Goal: Task Accomplishment & Management: Complete application form

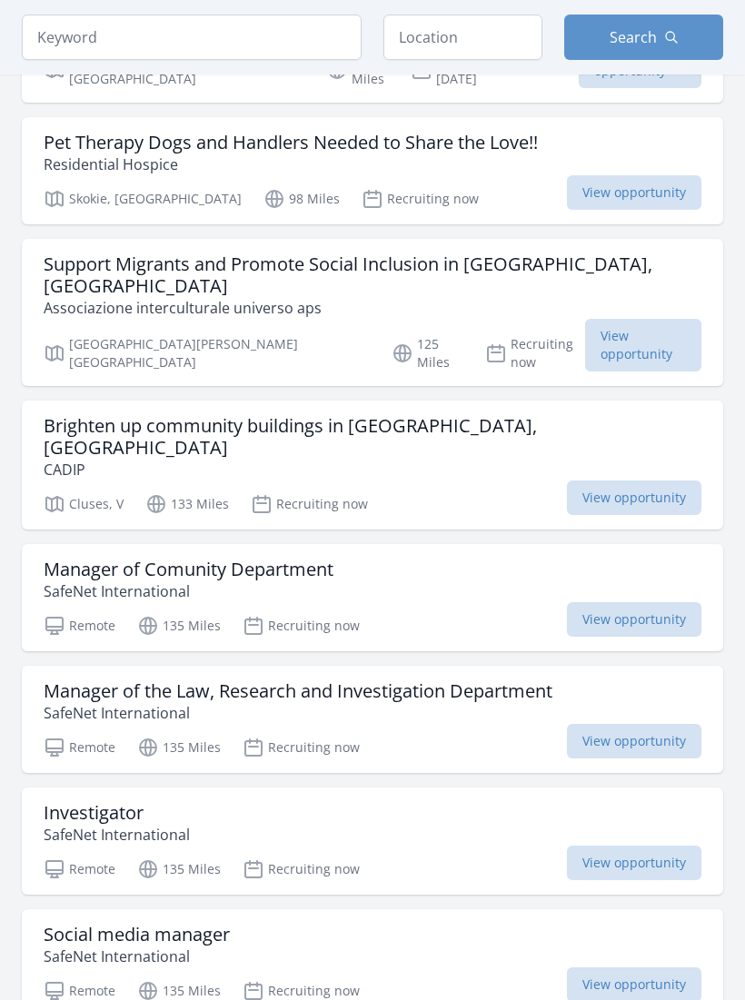
scroll to position [356, 0]
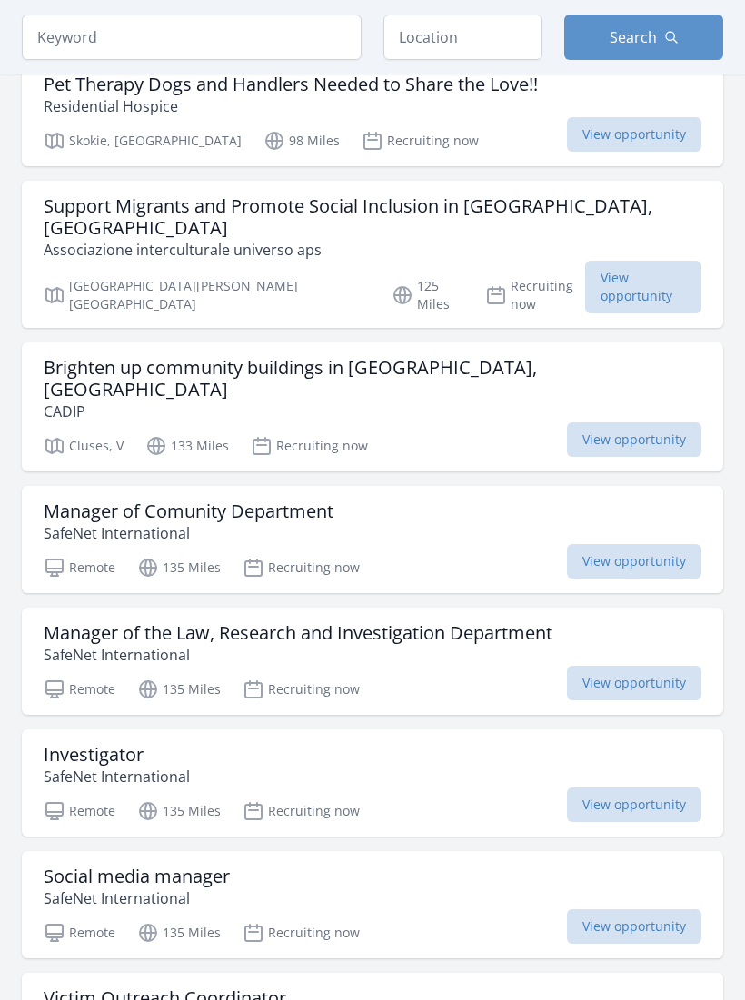
click at [139, 745] on h3 "Investigator" at bounding box center [117, 756] width 146 height 22
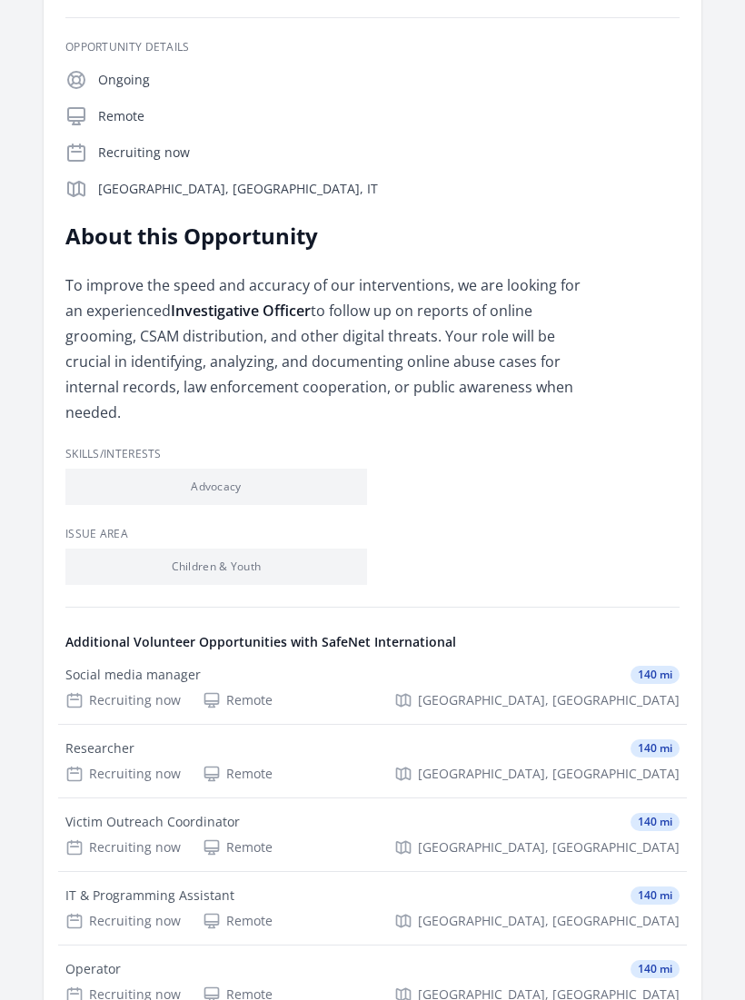
scroll to position [362, 0]
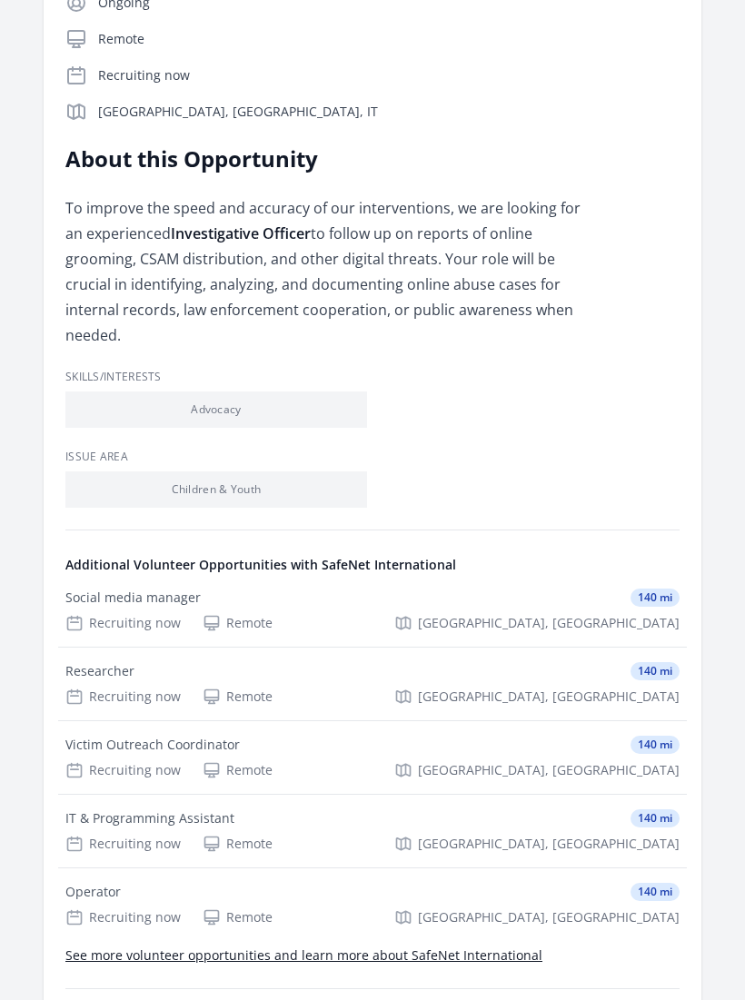
click at [108, 663] on div "Researcher" at bounding box center [99, 672] width 69 height 18
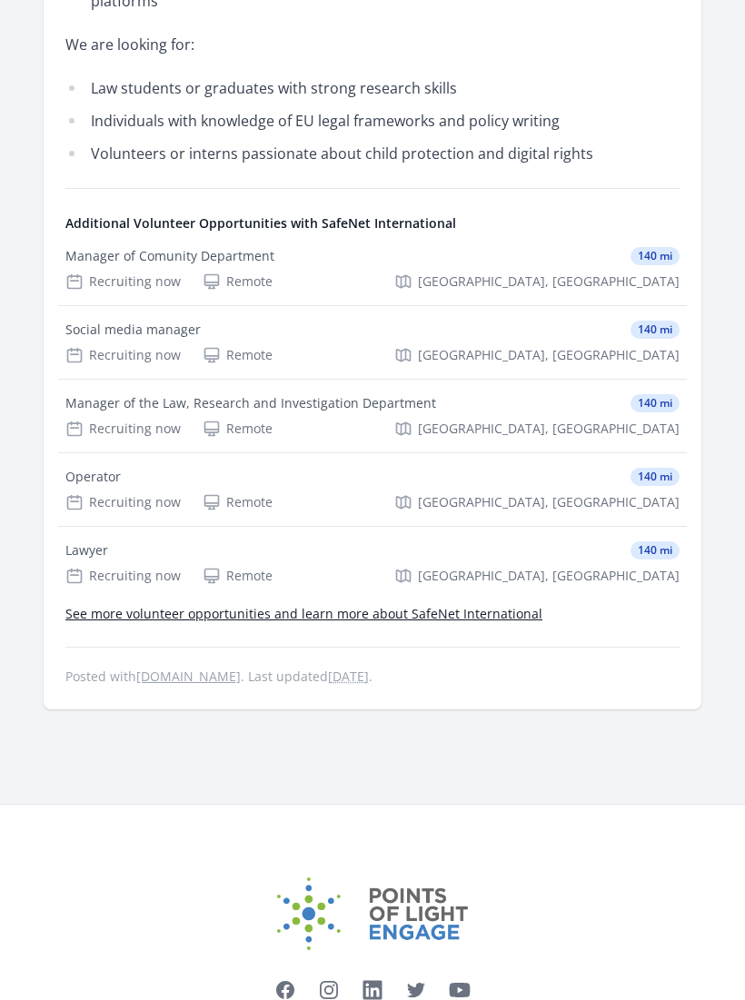
scroll to position [948, 0]
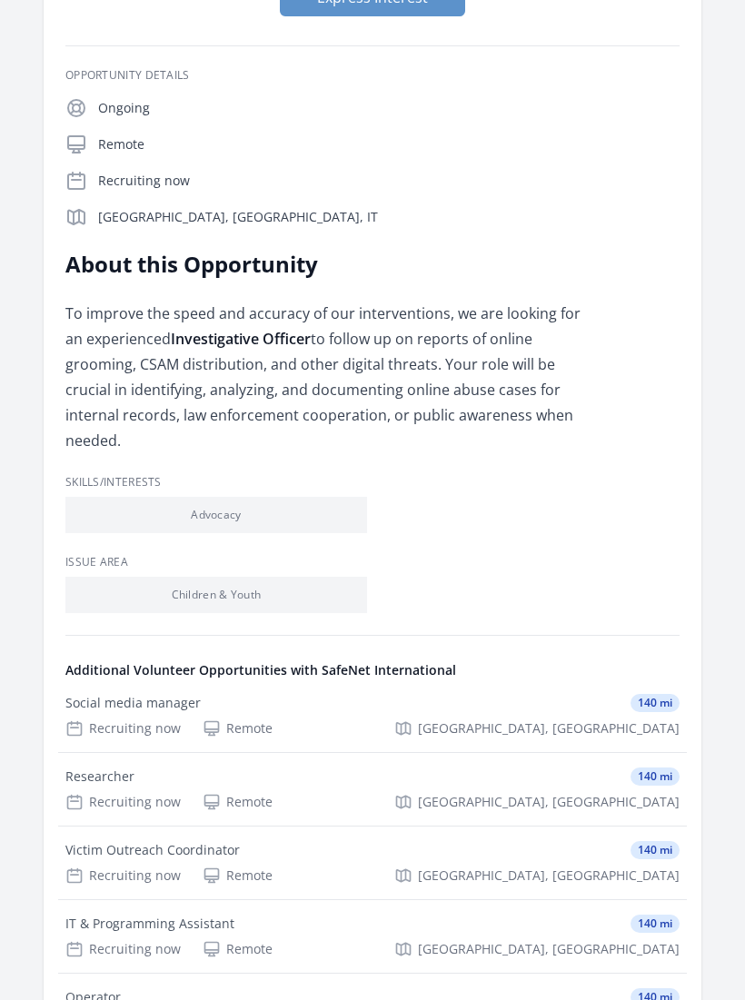
scroll to position [552, 0]
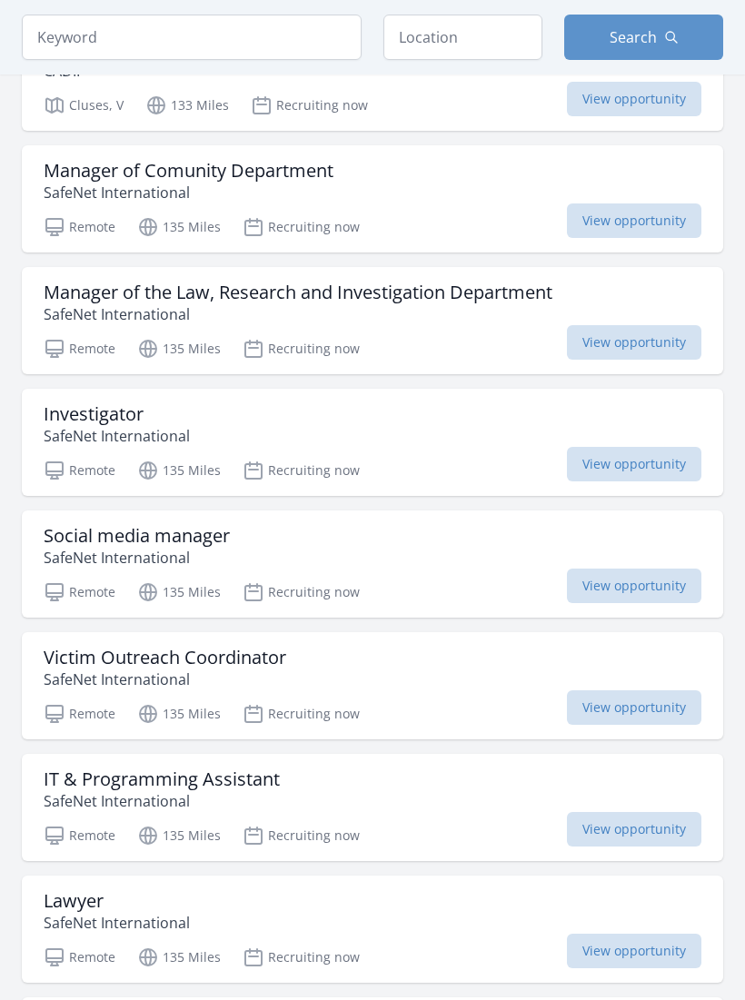
scroll to position [1250, 0]
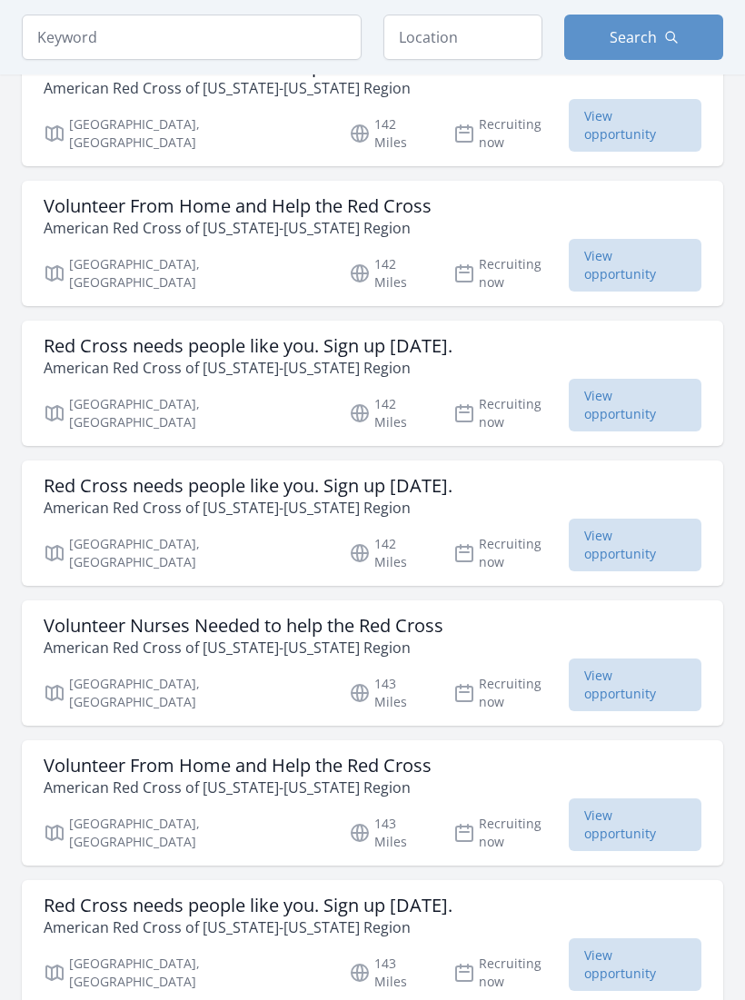
scroll to position [2042, 0]
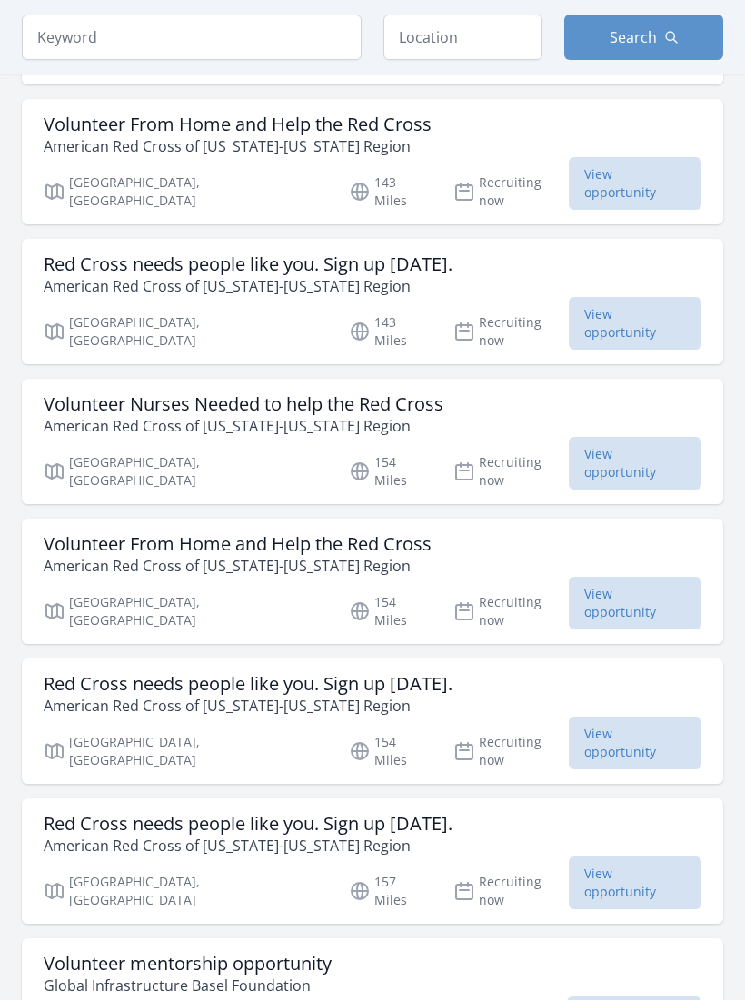
scroll to position [2760, 0]
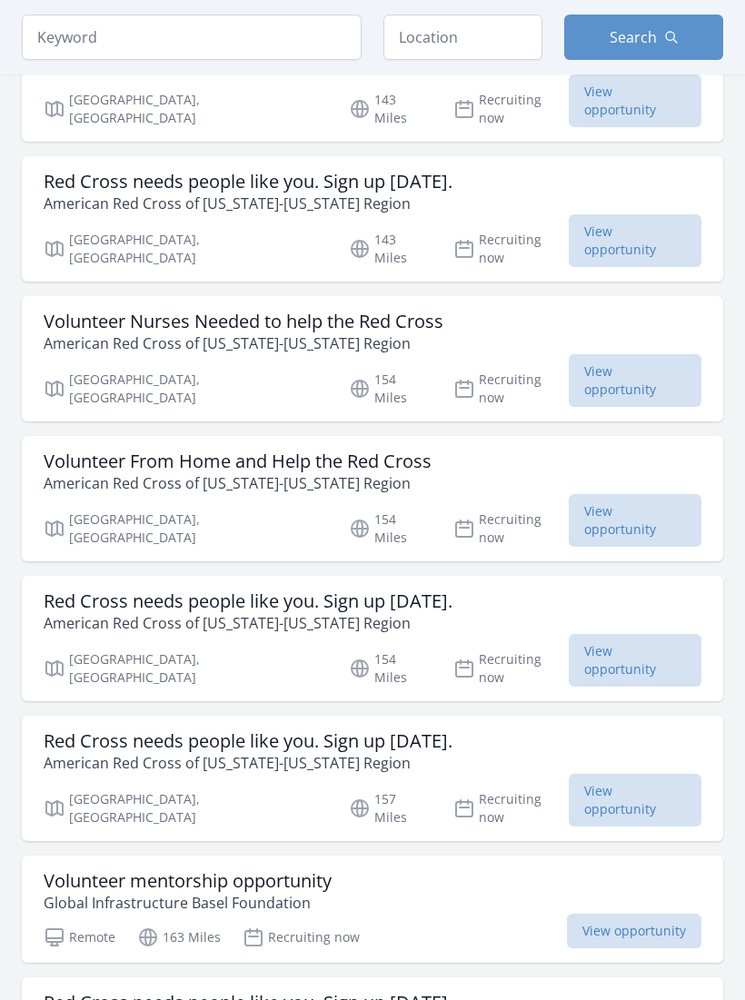
click at [258, 871] on h3 "Volunteer mentorship opportunity" at bounding box center [188, 882] width 288 height 22
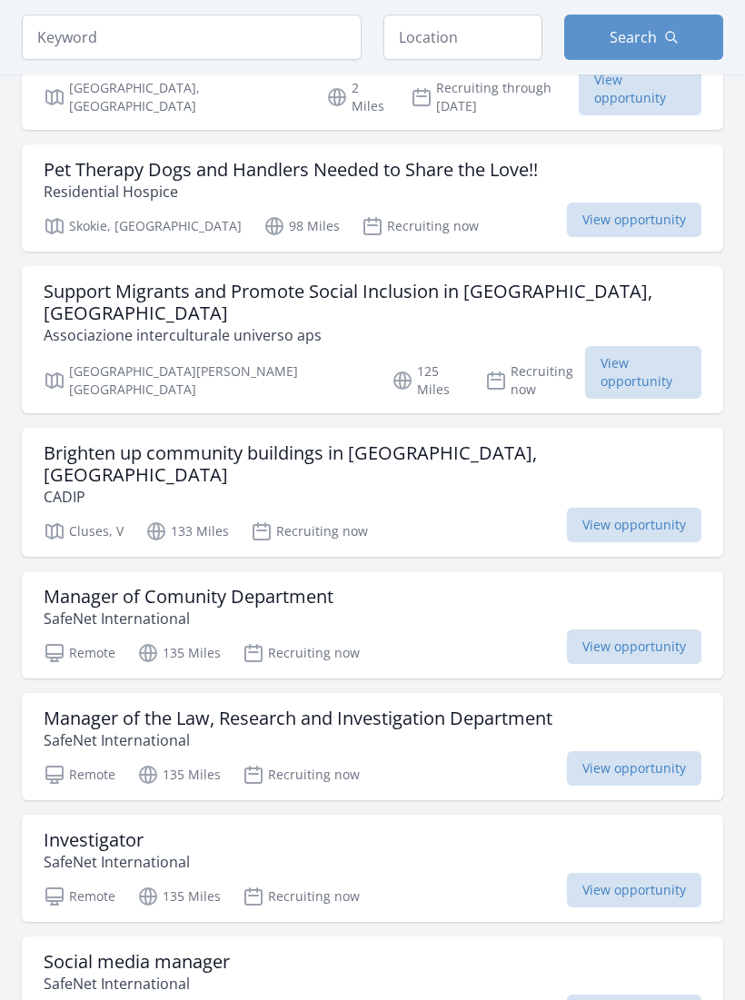
scroll to position [0, 0]
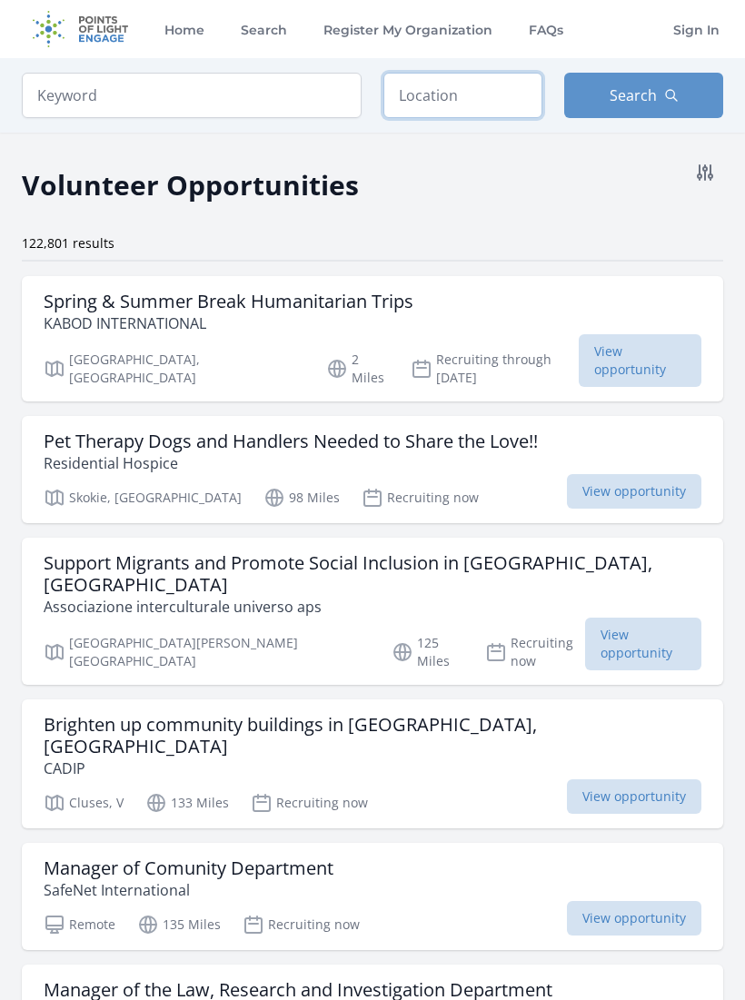
click at [470, 102] on input "text" at bounding box center [462, 95] width 159 height 45
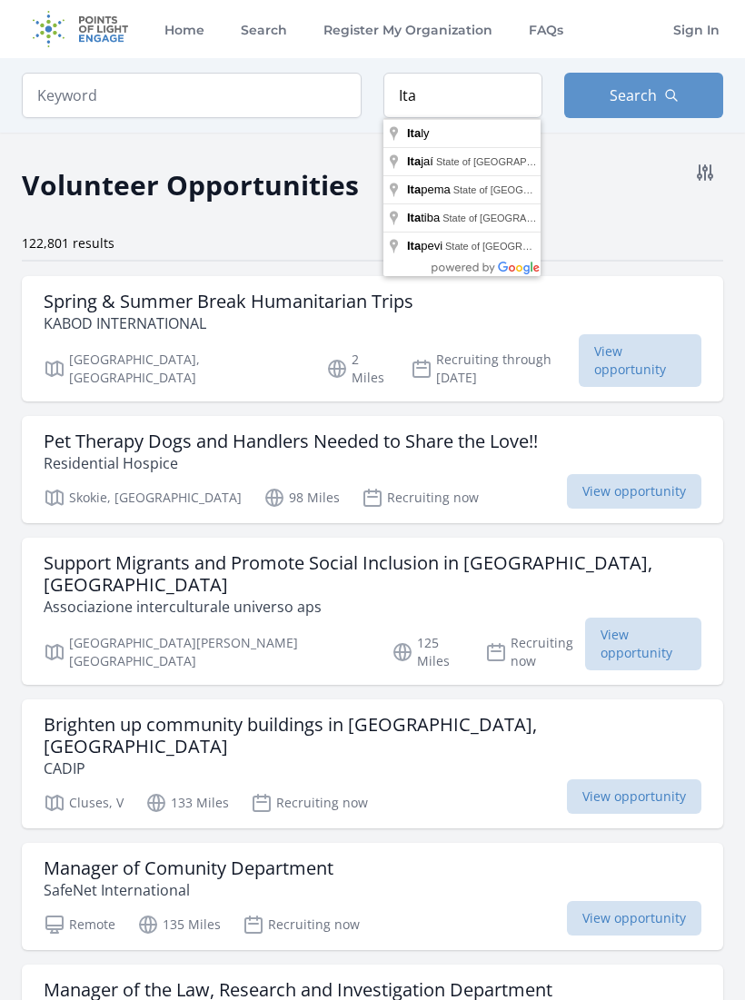
type input "Italy"
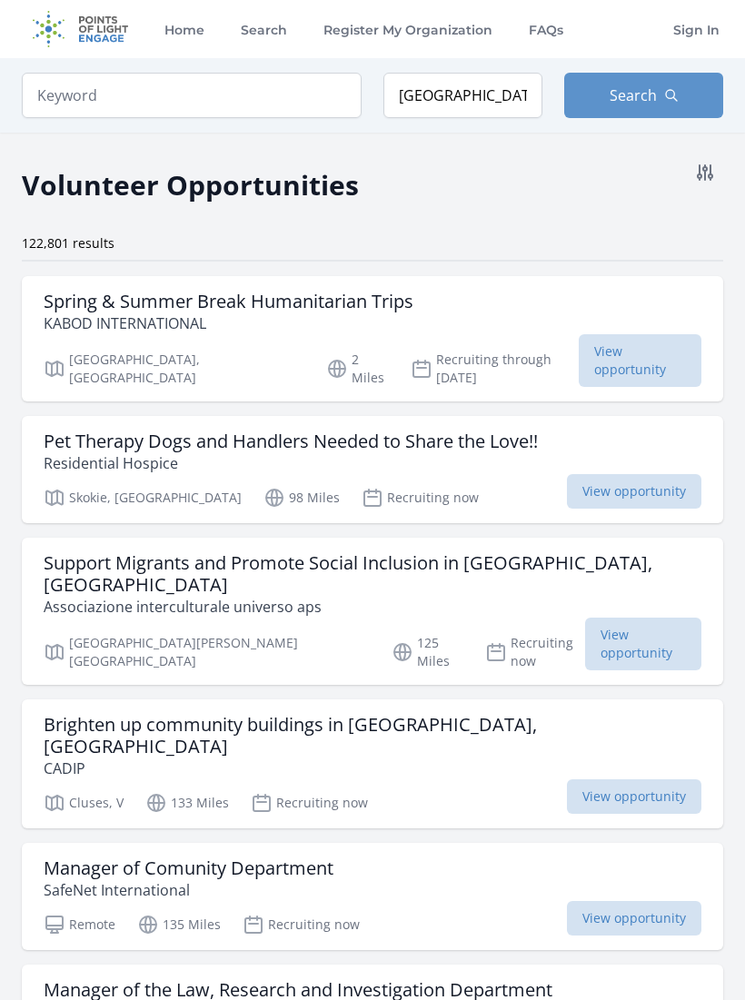
click at [638, 94] on span "Search" at bounding box center [632, 95] width 47 height 22
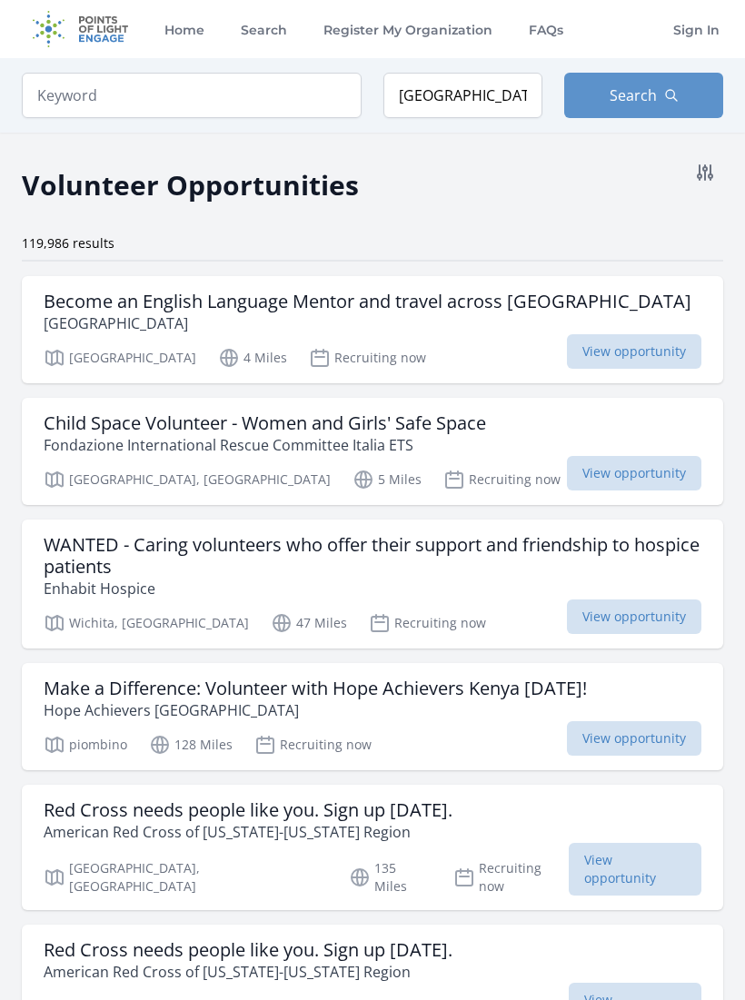
click at [461, 284] on div "Become an English Language Mentor and travel across Europe Angloville DUBLIN 4 …" at bounding box center [372, 329] width 701 height 107
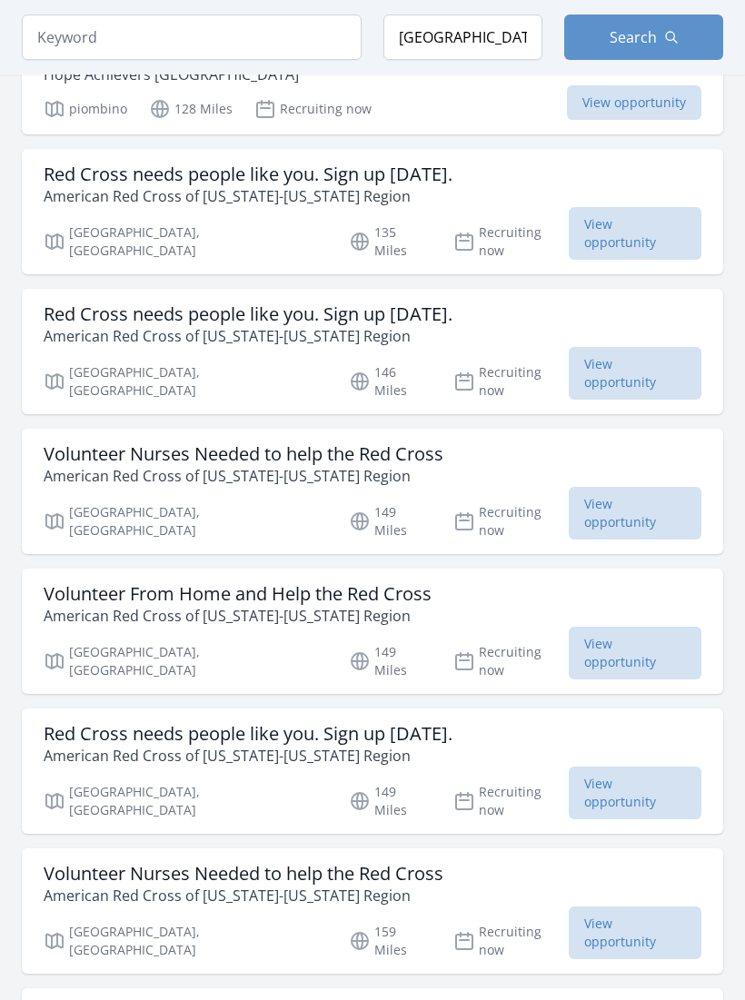
scroll to position [790, 0]
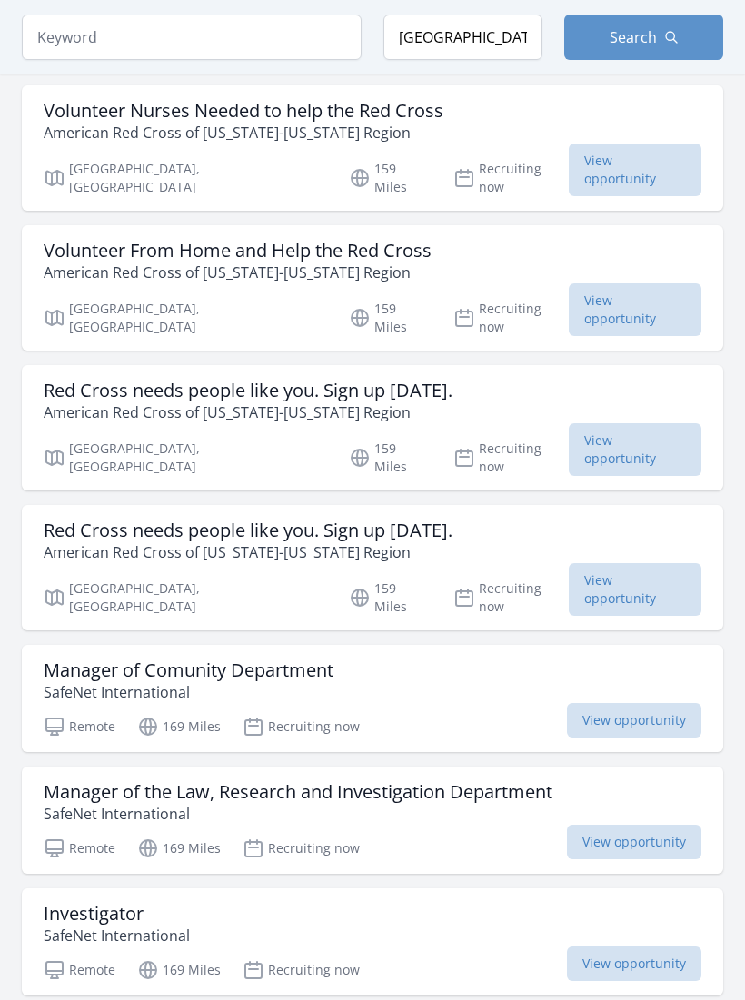
scroll to position [1959, 0]
click at [116, 902] on h3 "Investigator" at bounding box center [117, 913] width 146 height 22
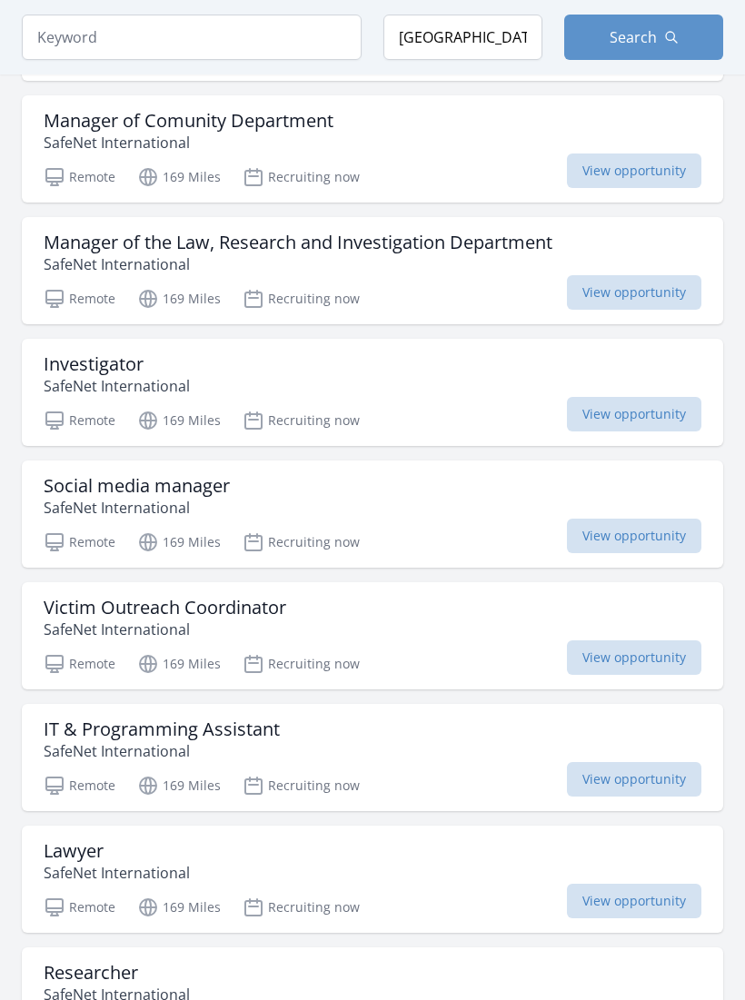
scroll to position [2588, 0]
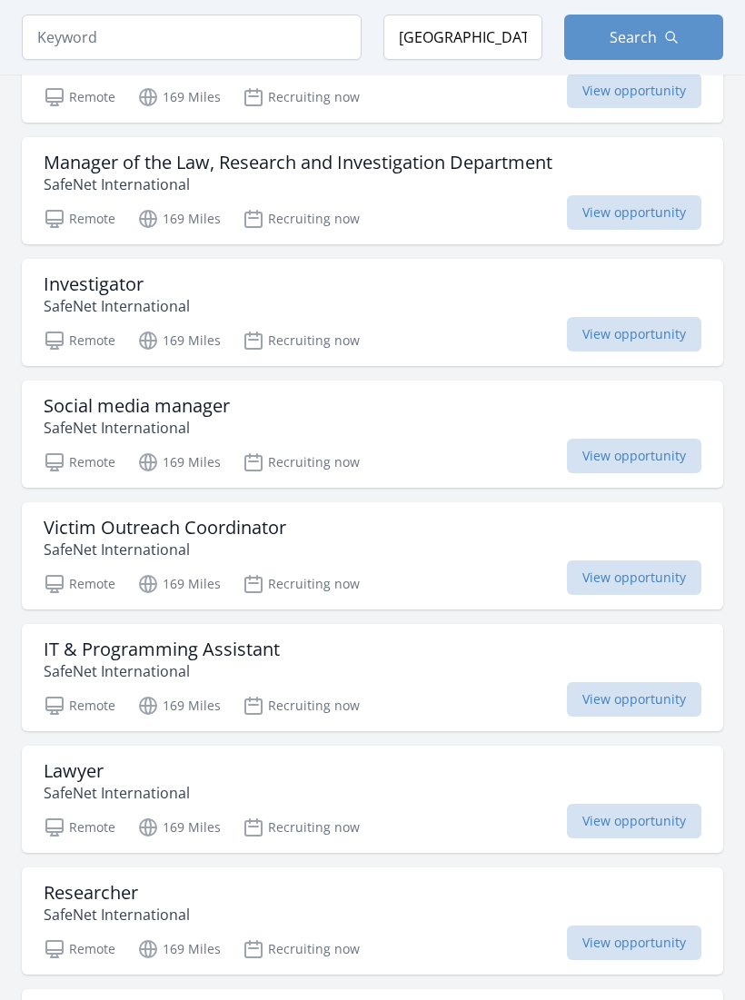
click at [627, 926] on span "View opportunity" at bounding box center [634, 943] width 134 height 35
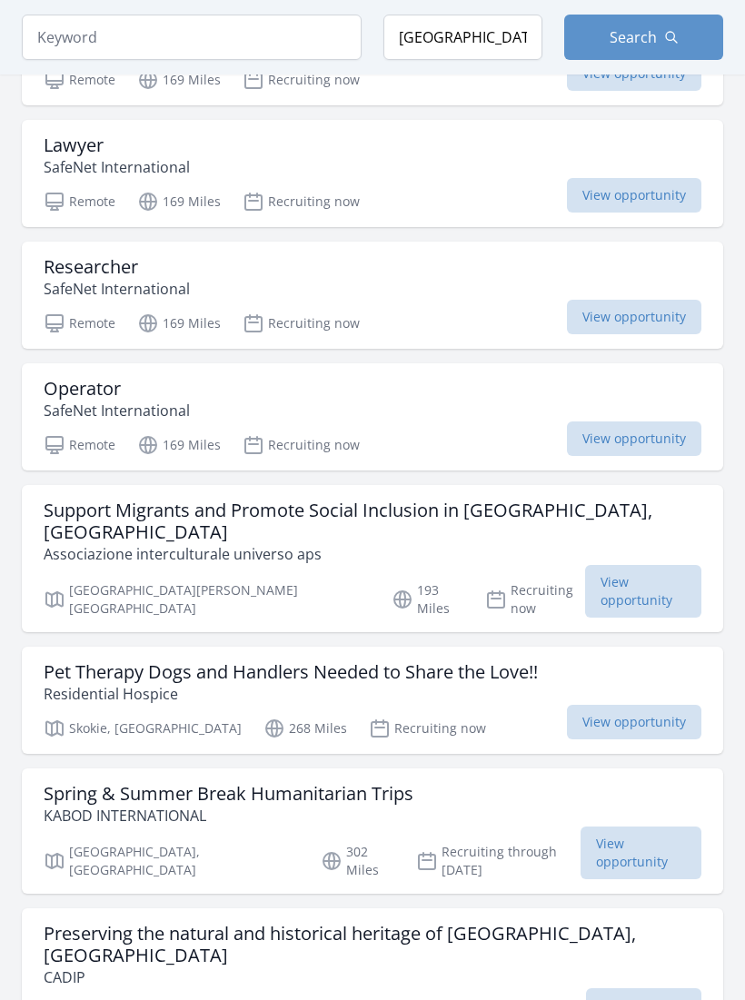
scroll to position [3261, 0]
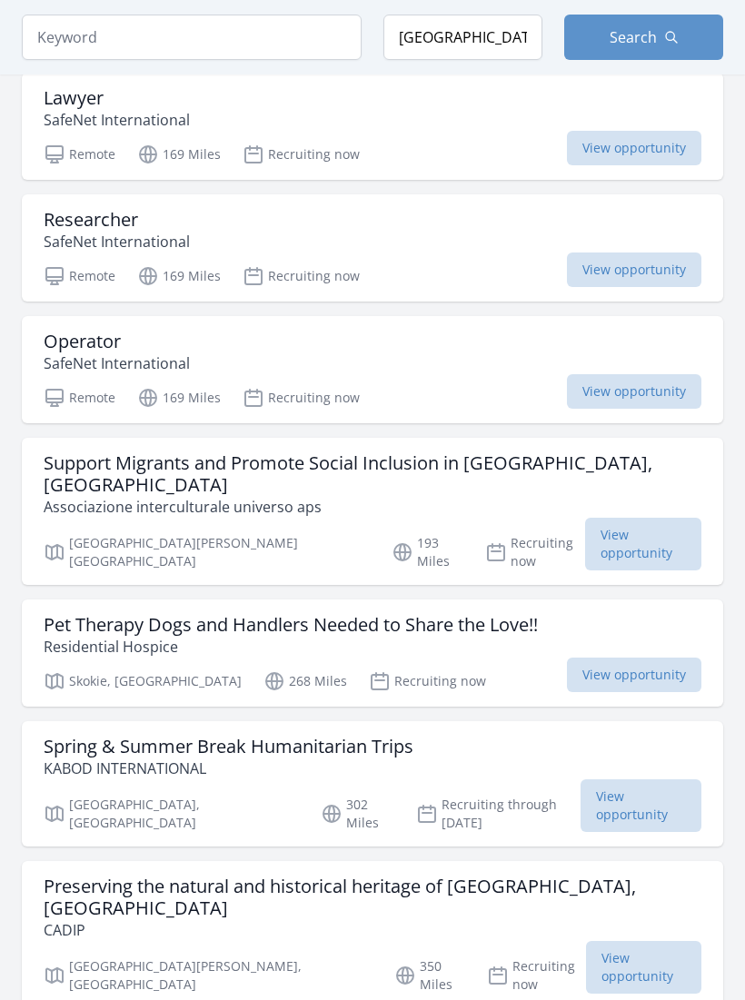
click at [557, 876] on h3 "Preserving the natural and historical heritage of Moustiers, France" at bounding box center [373, 898] width 658 height 44
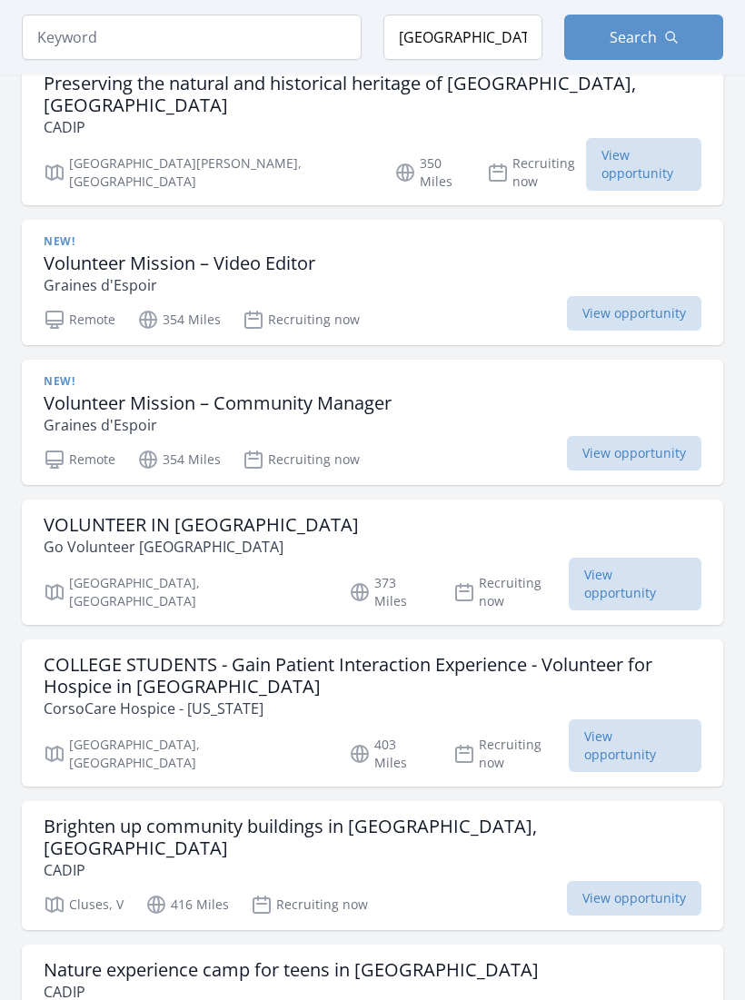
scroll to position [4289, 0]
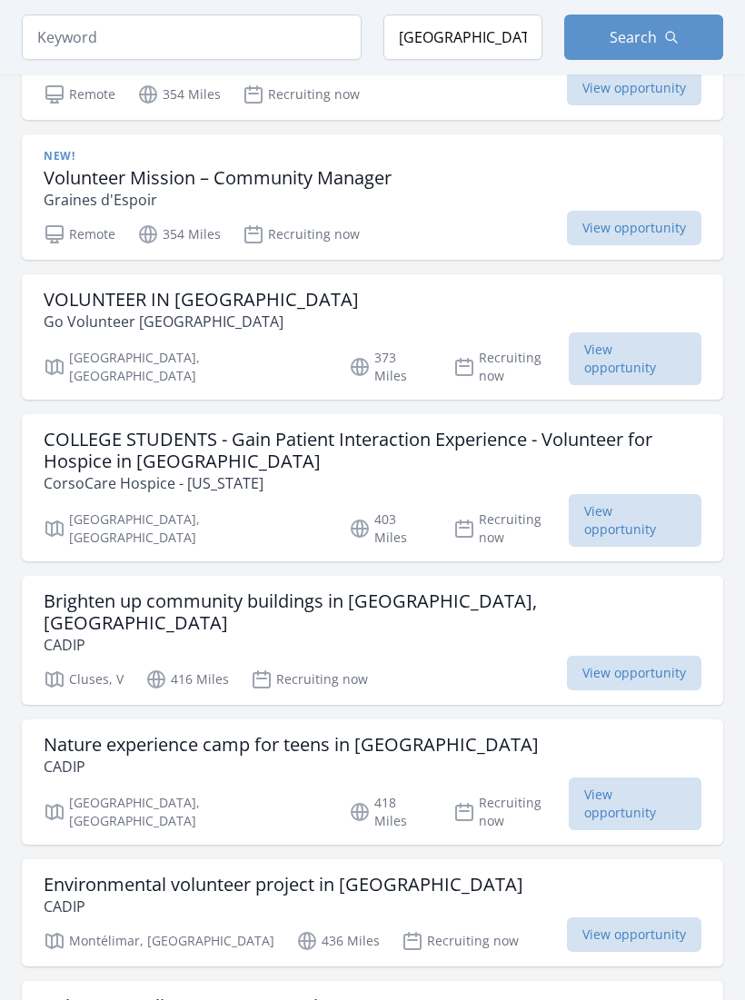
click at [364, 995] on h3 "Volunteer Online as a Conversation Partner" at bounding box center [225, 1006] width 363 height 22
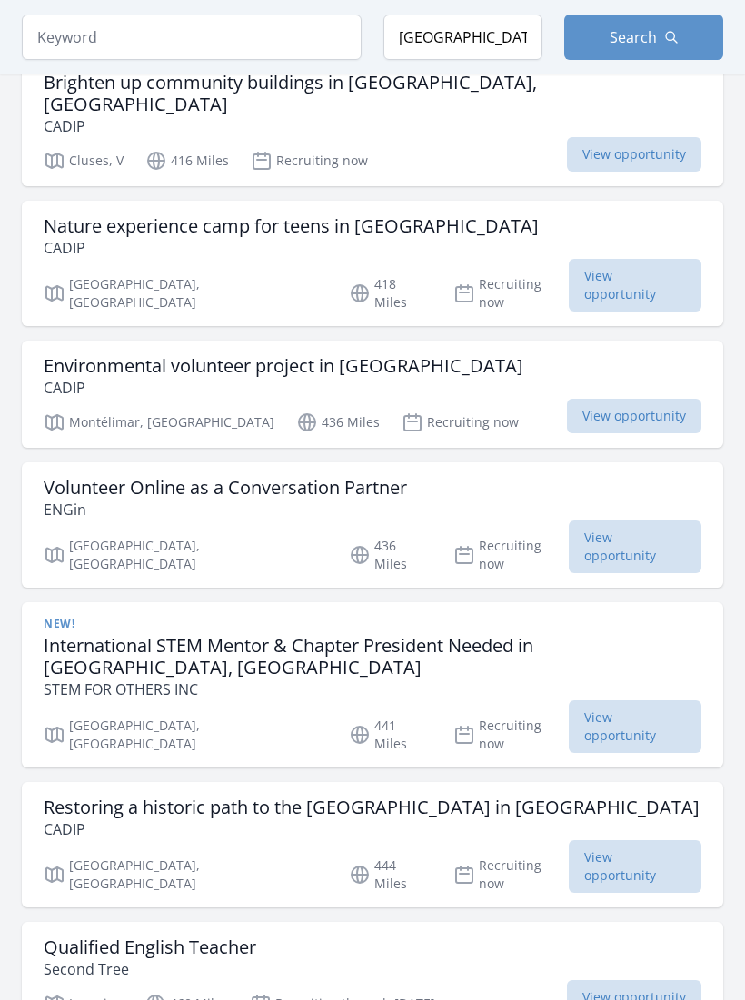
scroll to position [4807, 0]
click at [480, 797] on h3 "Restoring a historic path to the Rochemaure castle in France" at bounding box center [372, 808] width 656 height 22
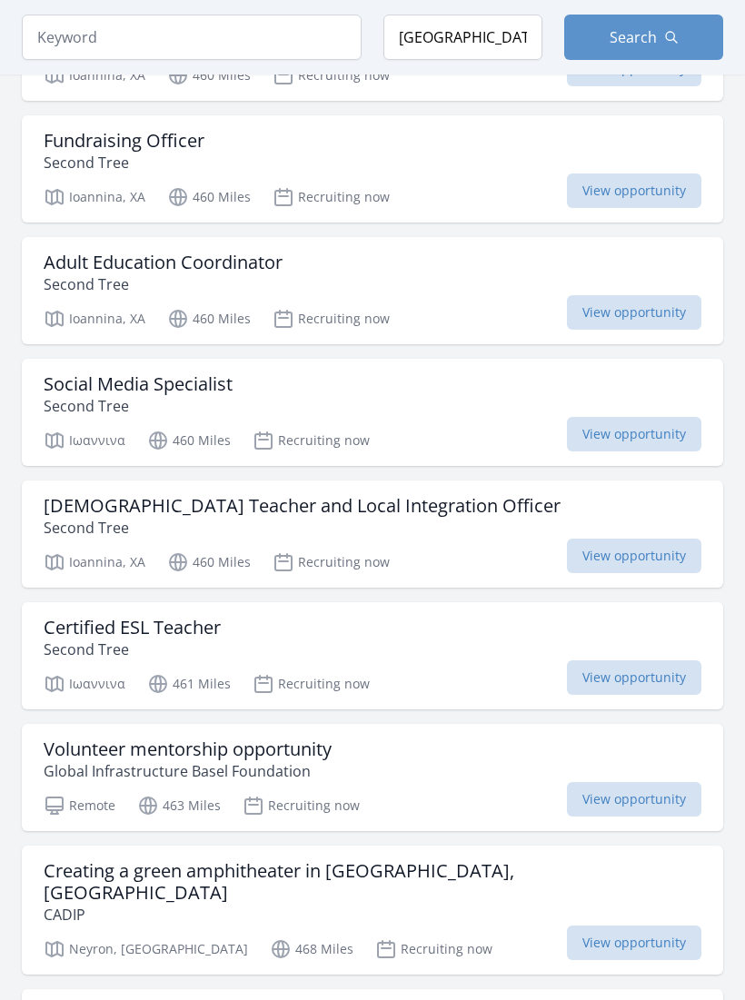
scroll to position [6746, 0]
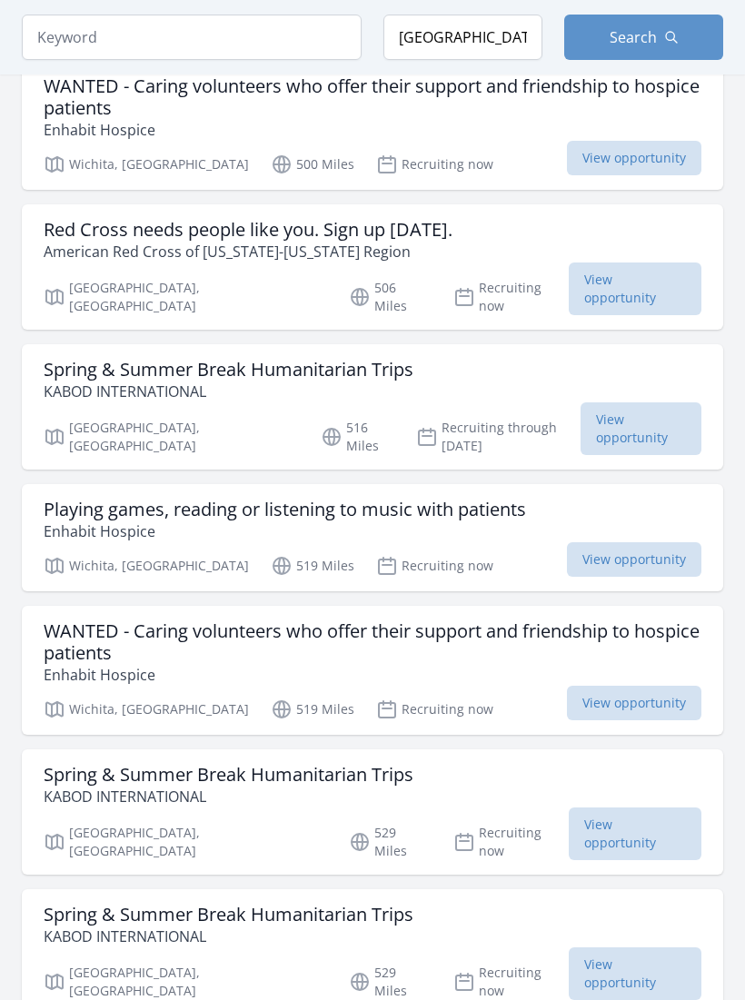
scroll to position [9445, 0]
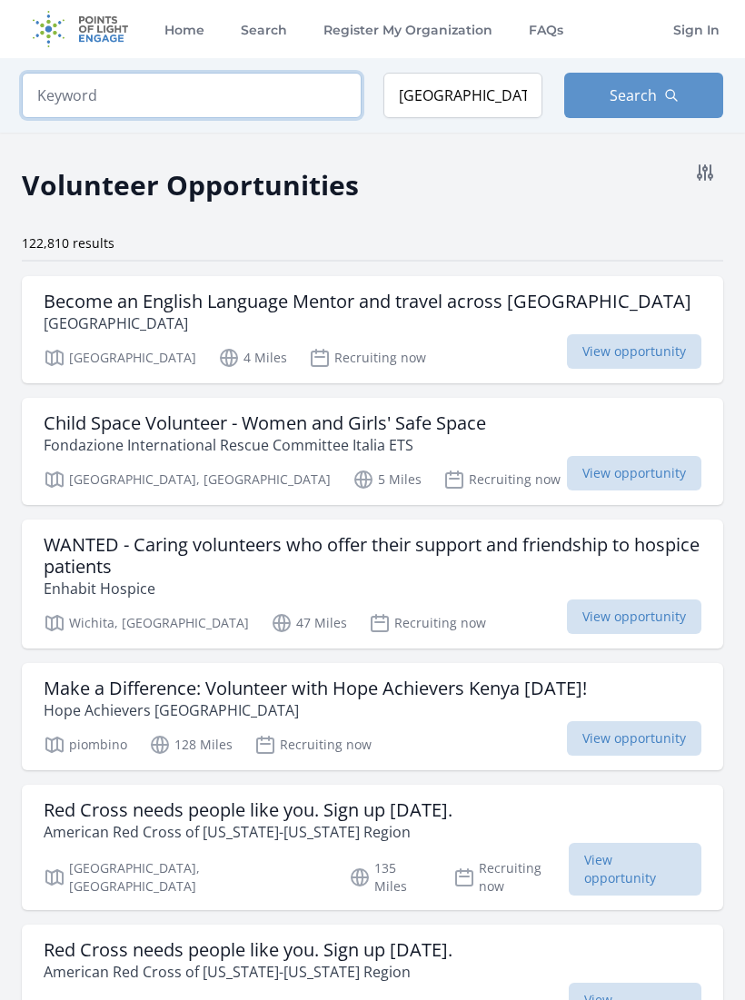
click at [281, 95] on input "search" at bounding box center [192, 95] width 340 height 45
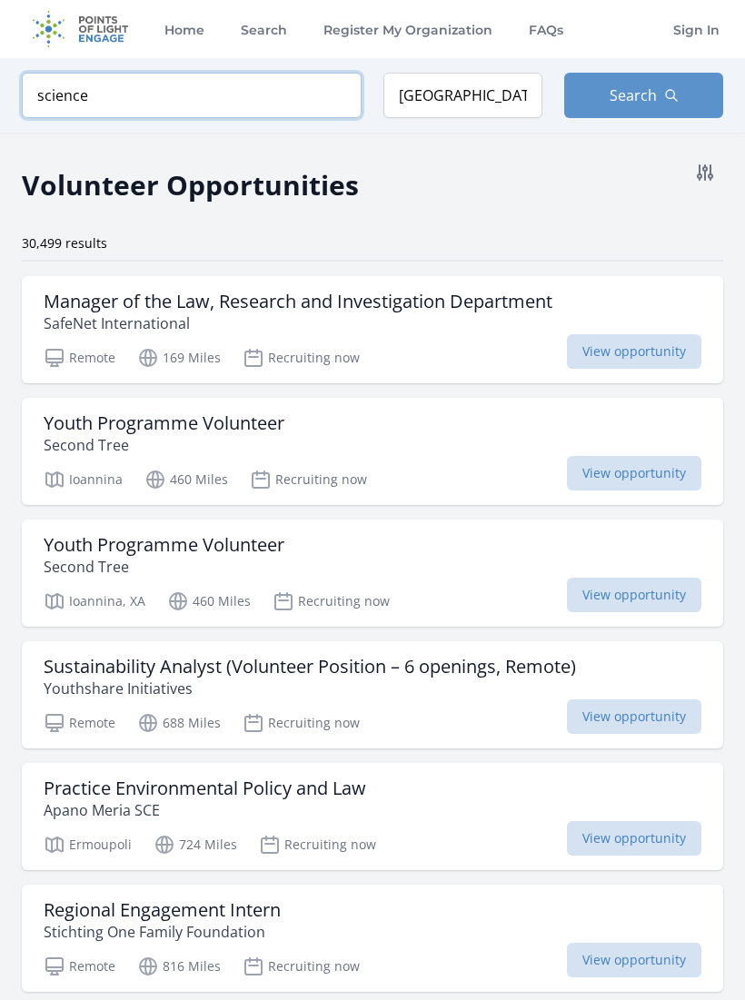
type input "science"
click at [654, 98] on span "Search" at bounding box center [632, 95] width 47 height 22
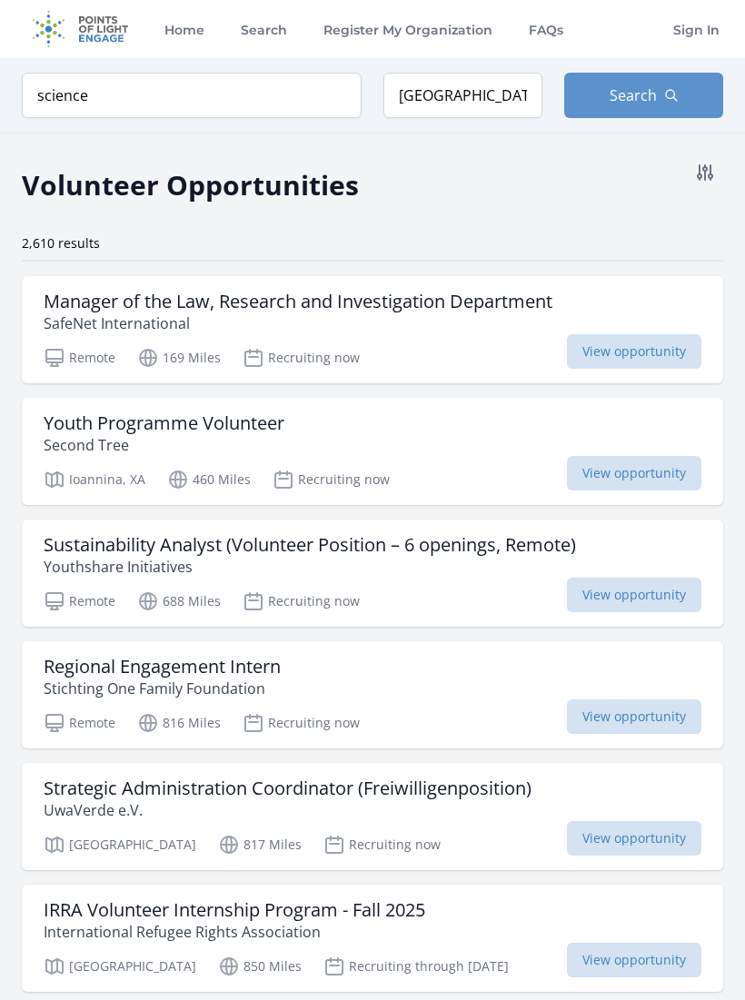
click at [639, 115] on button "Search" at bounding box center [643, 95] width 159 height 45
click at [479, 99] on input "Italy" at bounding box center [462, 95] width 159 height 45
click at [659, 94] on button "Search" at bounding box center [643, 95] width 159 height 45
click at [709, 186] on button at bounding box center [705, 172] width 36 height 36
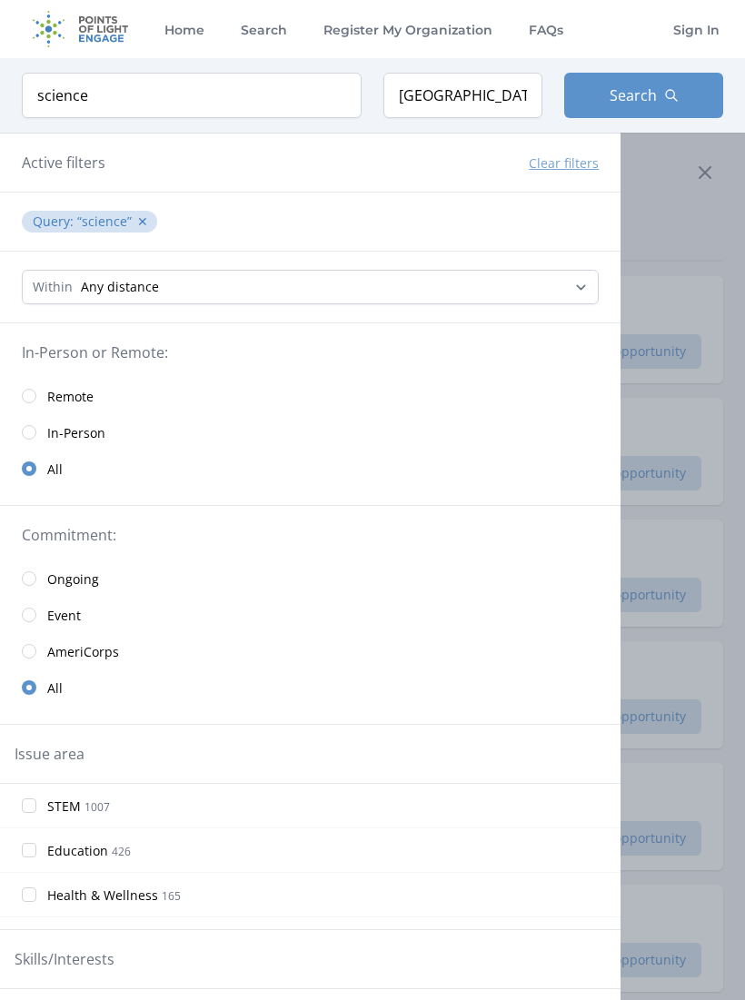
click at [63, 401] on span "Remote" at bounding box center [70, 397] width 46 height 18
click at [28, 401] on input "radio" at bounding box center [29, 396] width 15 height 15
click at [32, 397] on input "radio" at bounding box center [29, 396] width 15 height 15
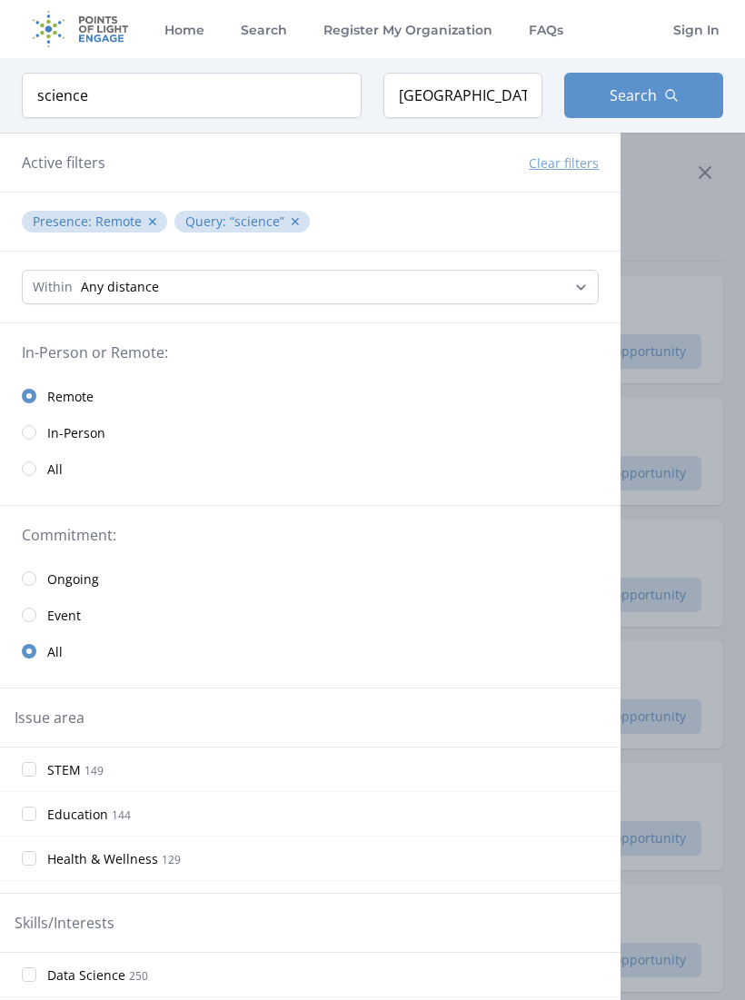
click at [645, 98] on span "Search" at bounding box center [632, 95] width 47 height 22
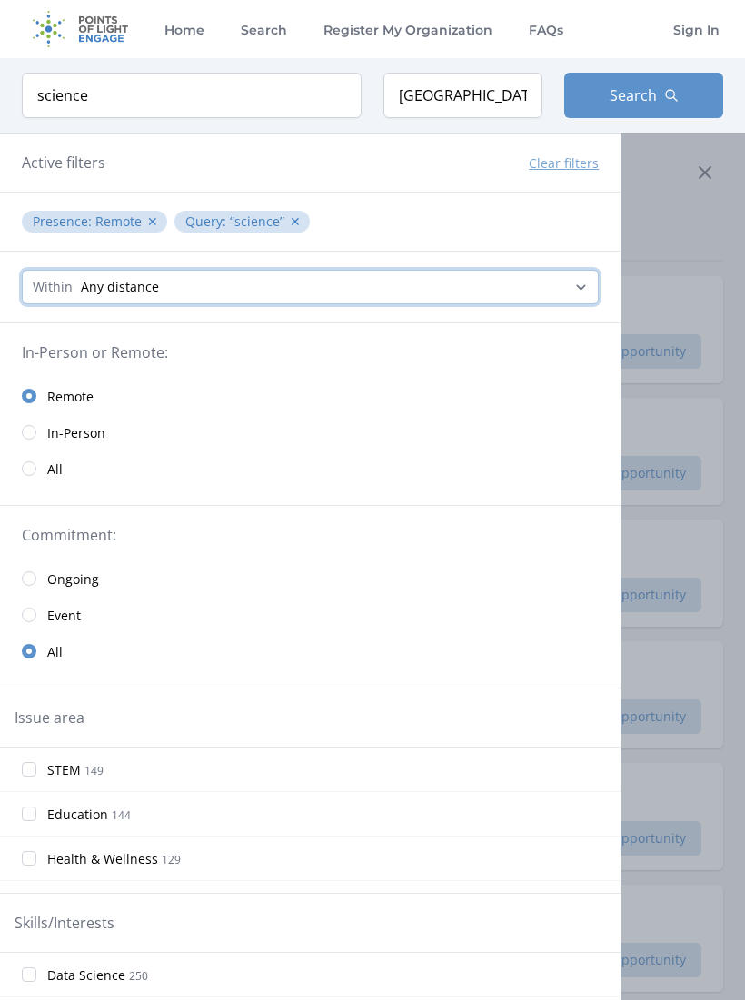
click at [569, 292] on select "Any distance , 5 Miles , 20 Miles , 50 Miles , 100 Miles" at bounding box center [310, 287] width 577 height 35
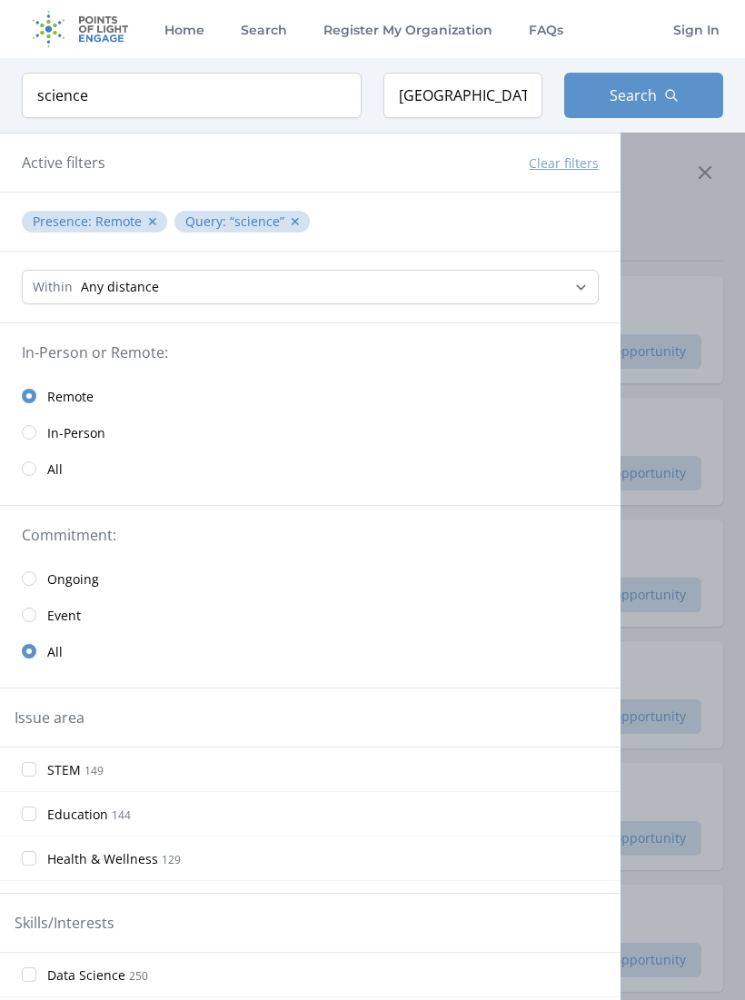
click at [647, 109] on button "Search" at bounding box center [643, 95] width 159 height 45
click at [677, 234] on div at bounding box center [372, 500] width 745 height 1000
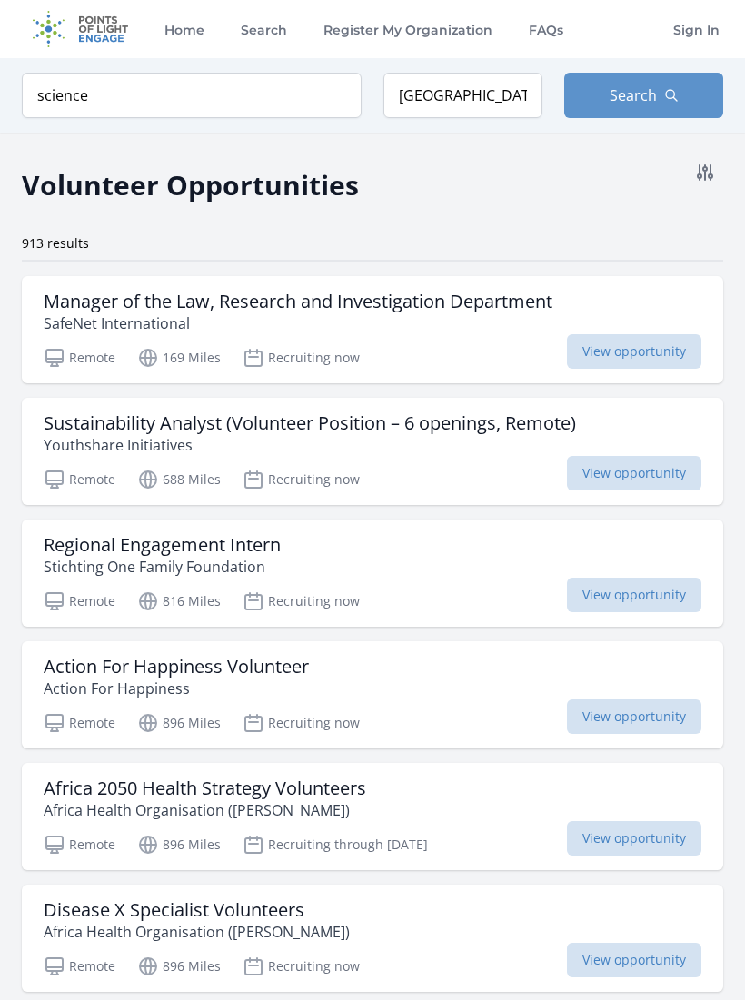
click at [469, 431] on h3 "Sustainability Analyst (Volunteer Position – 6 openings, Remote)" at bounding box center [310, 423] width 532 height 22
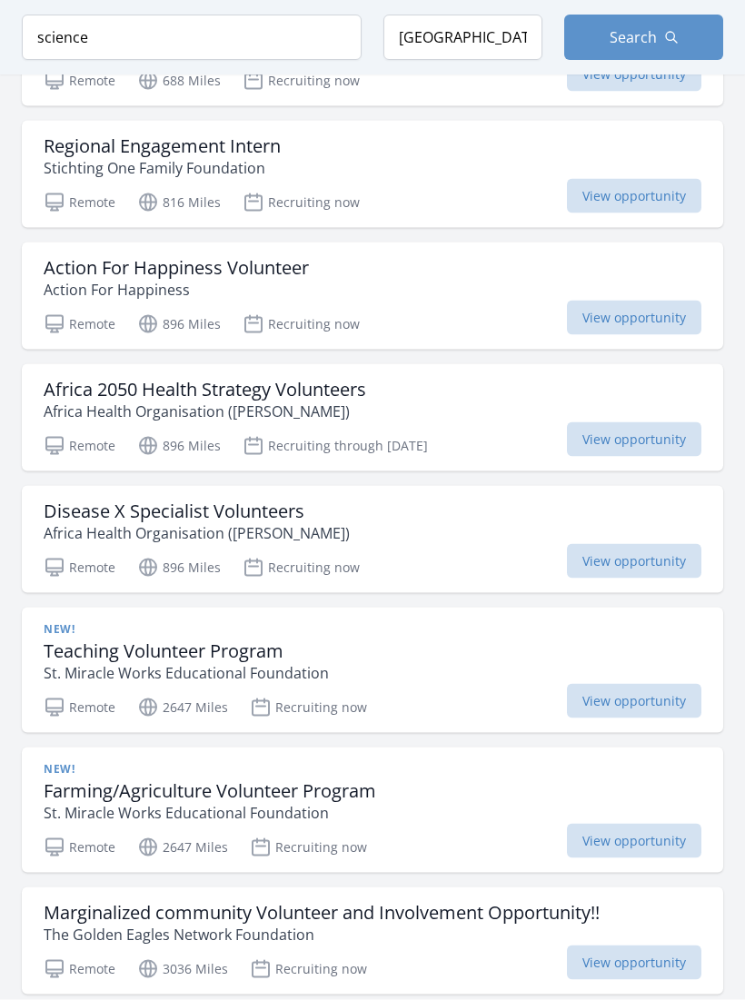
scroll to position [400, 0]
click at [191, 648] on h3 "Teaching Volunteer Program" at bounding box center [186, 650] width 285 height 22
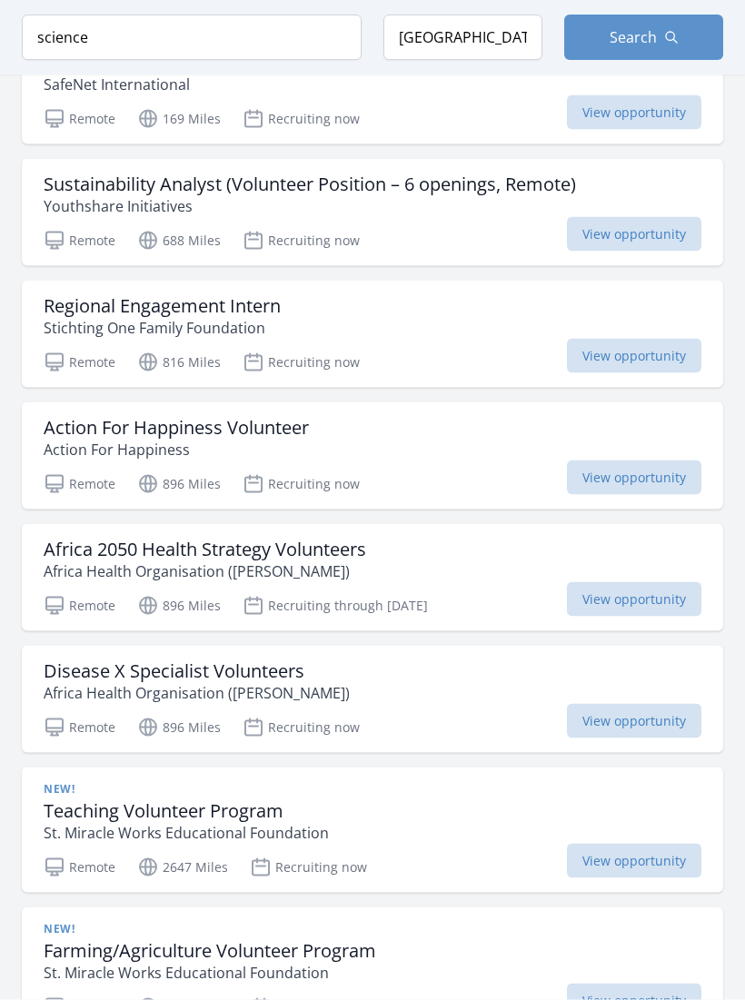
scroll to position [0, 0]
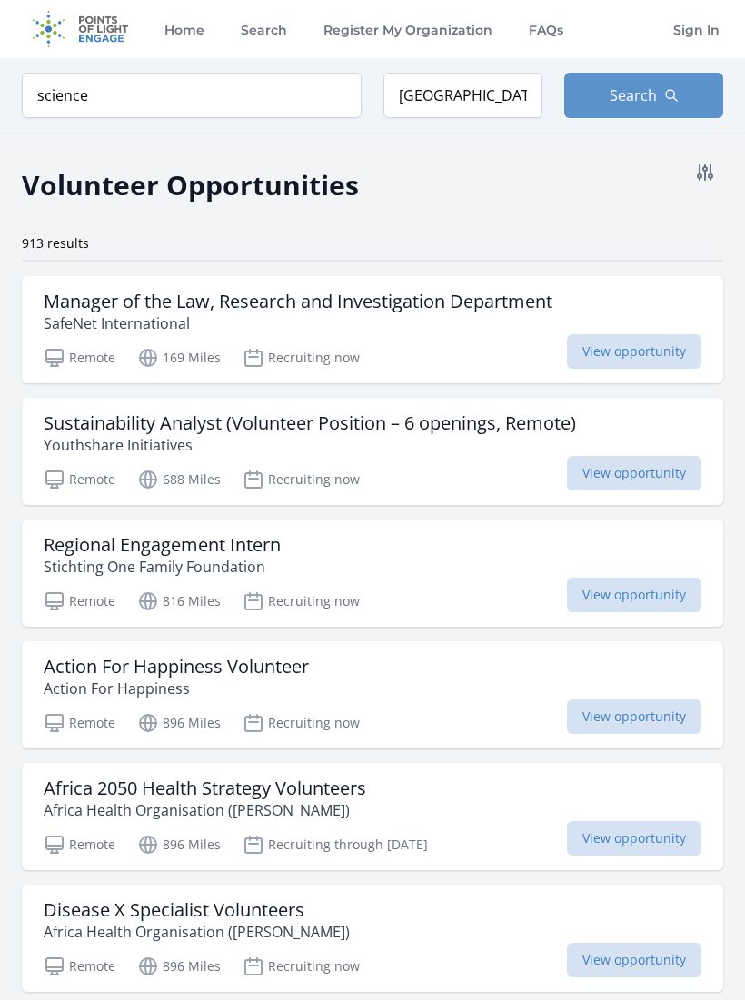
click at [710, 169] on icon at bounding box center [705, 172] width 15 height 15
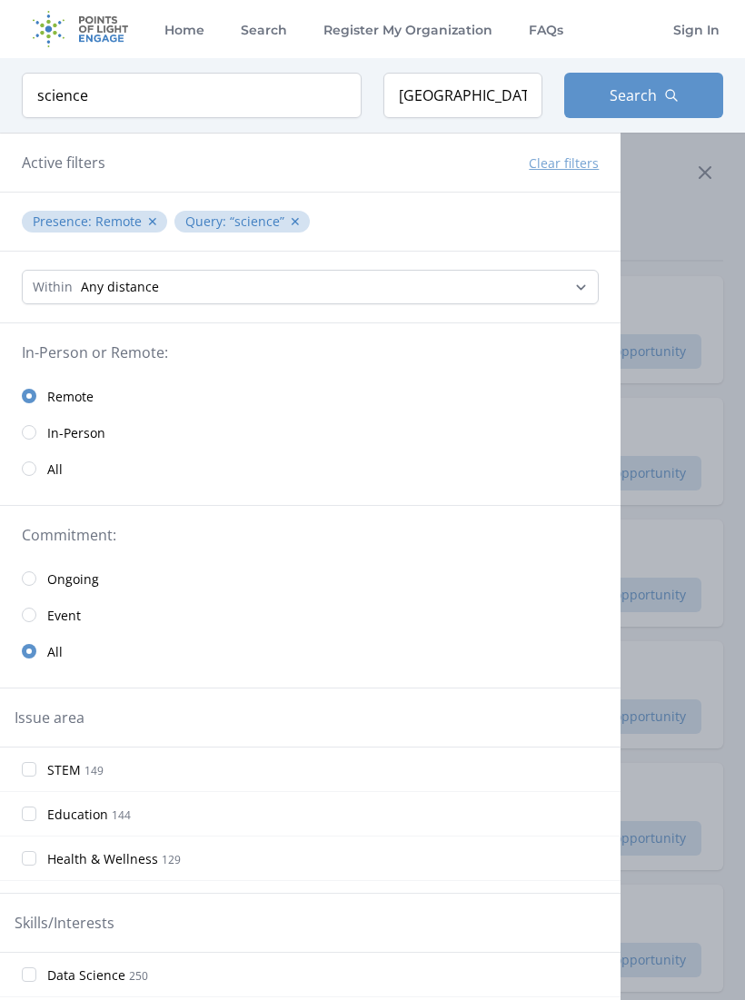
click at [149, 213] on button "✕" at bounding box center [152, 222] width 11 height 18
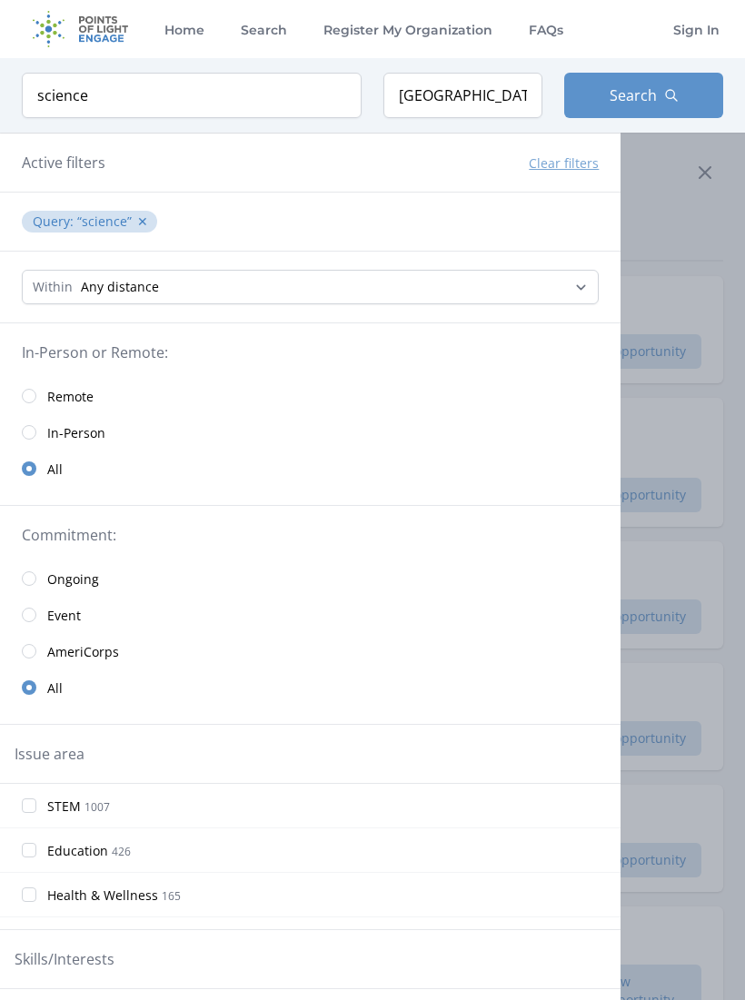
click at [153, 219] on ul "Query : science ✕" at bounding box center [310, 221] width 584 height 29
click at [144, 217] on button "✕" at bounding box center [142, 222] width 11 height 18
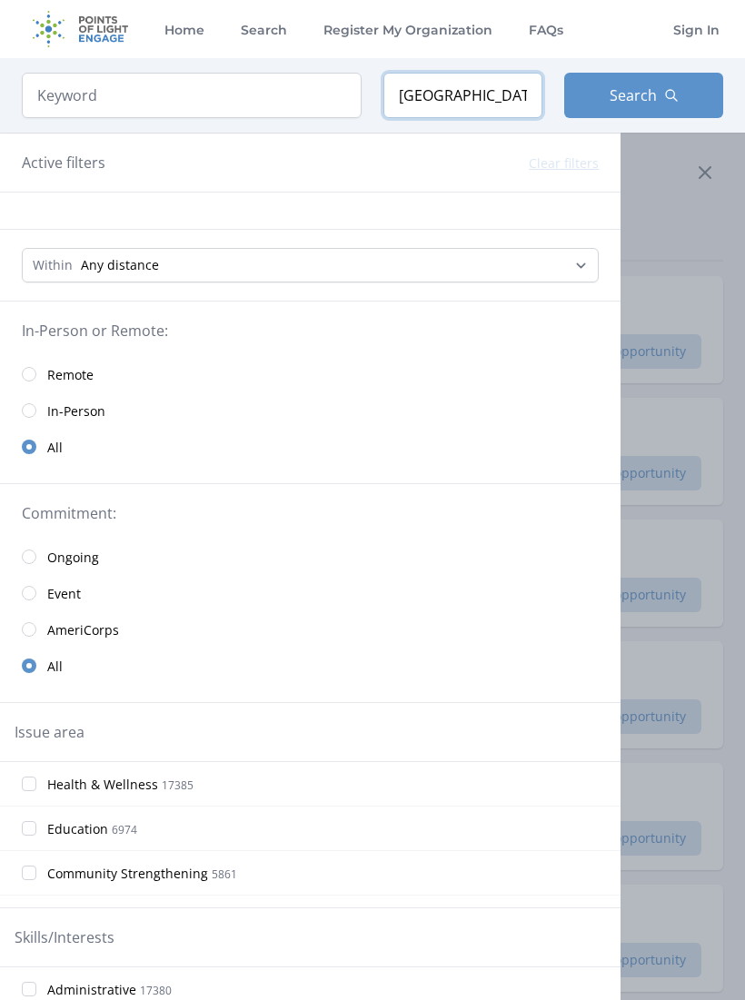
click at [431, 106] on input "Italy" at bounding box center [462, 95] width 159 height 45
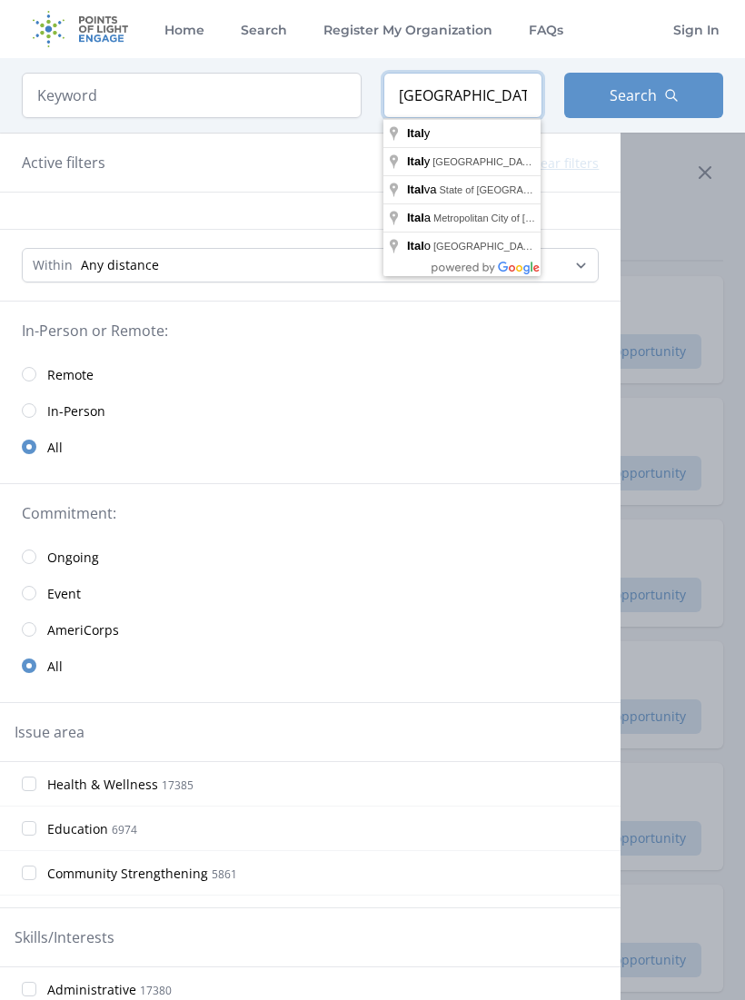
type input "Italy"
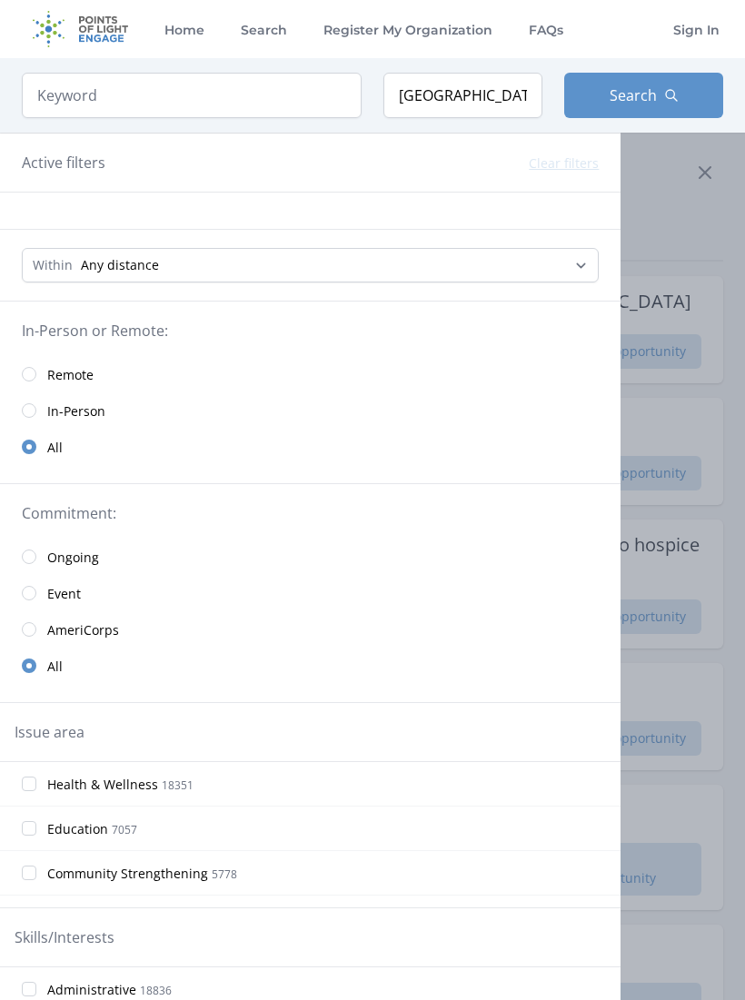
select select "32186"
click at [661, 91] on button "Search" at bounding box center [643, 95] width 159 height 45
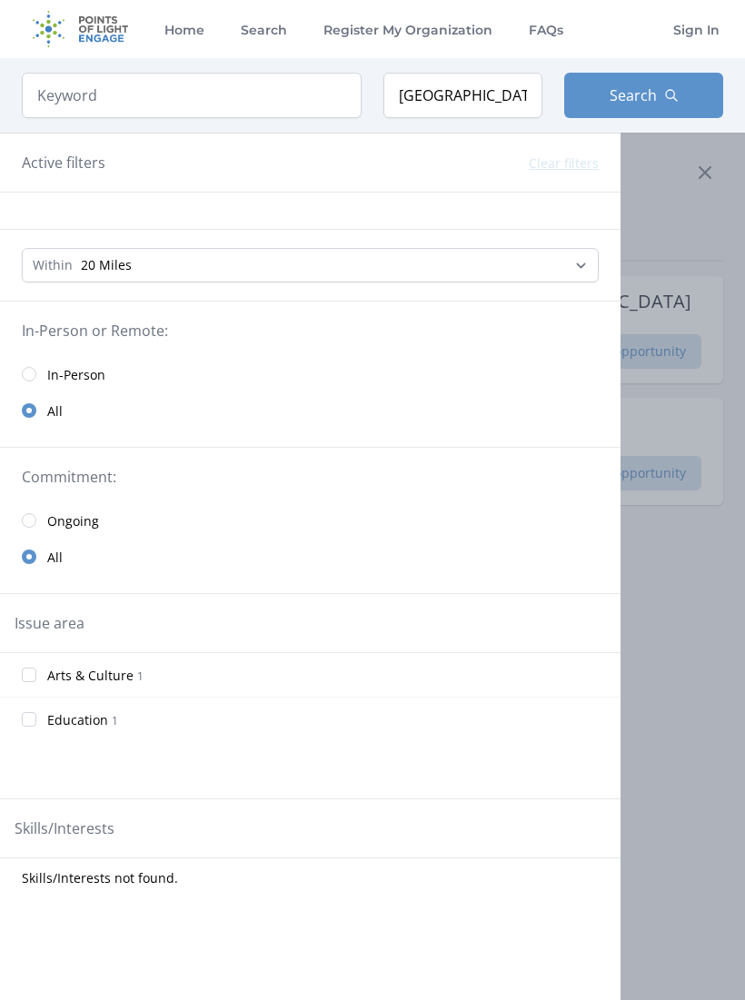
click at [684, 242] on div at bounding box center [372, 500] width 745 height 1000
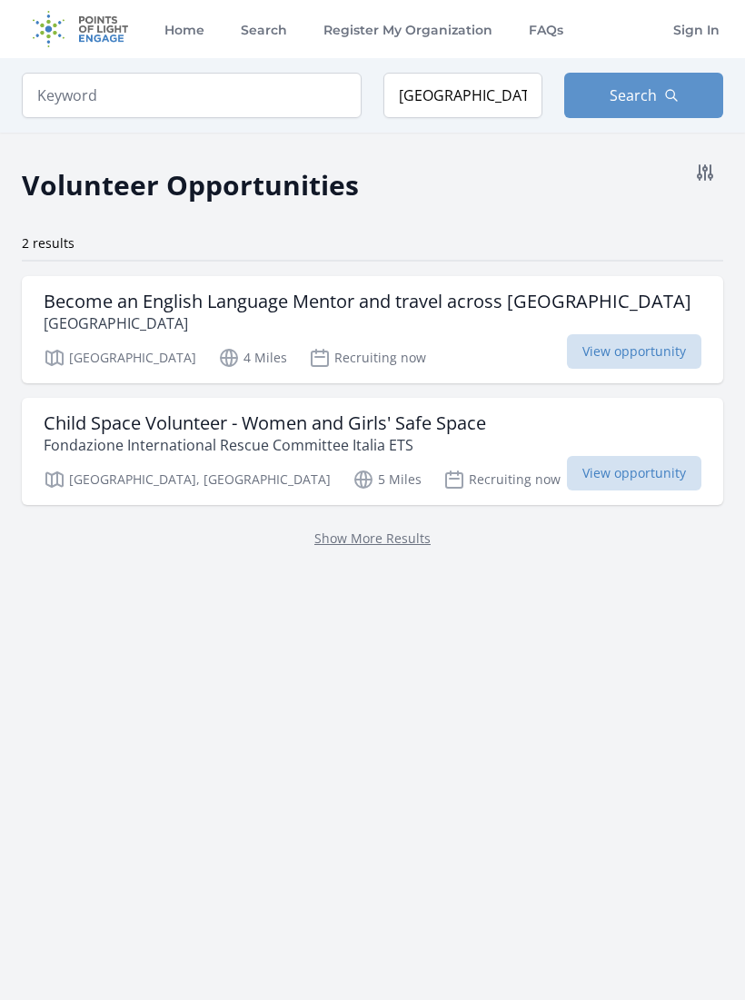
click at [411, 421] on h3 "Child Space Volunteer - Women and Girls' Safe Space" at bounding box center [265, 423] width 442 height 22
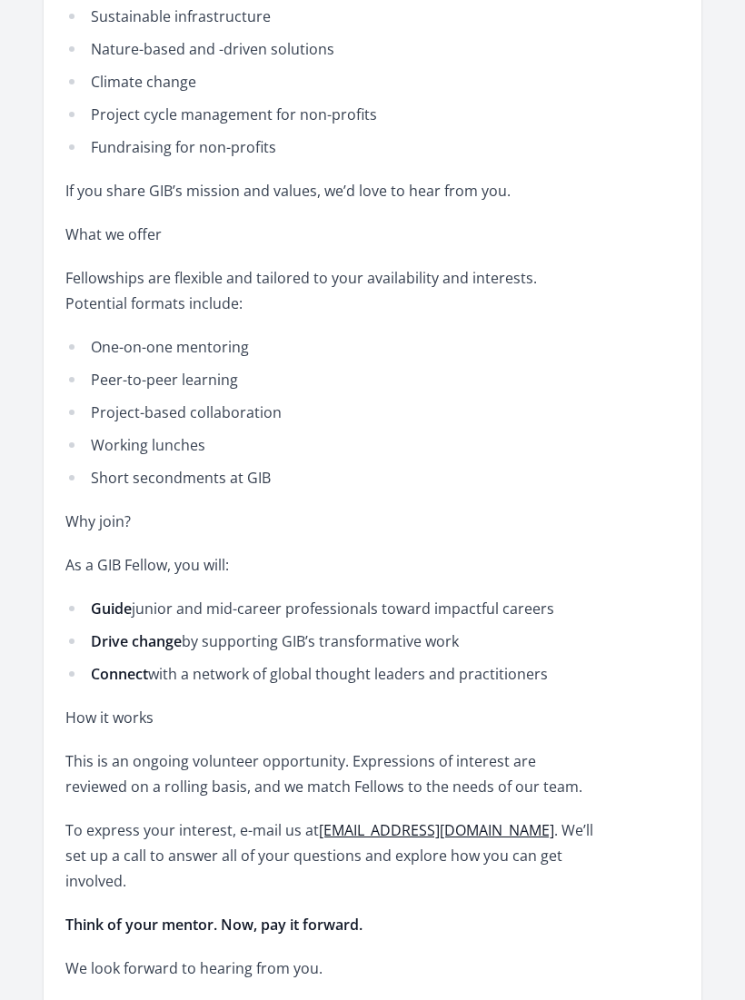
scroll to position [1549, 0]
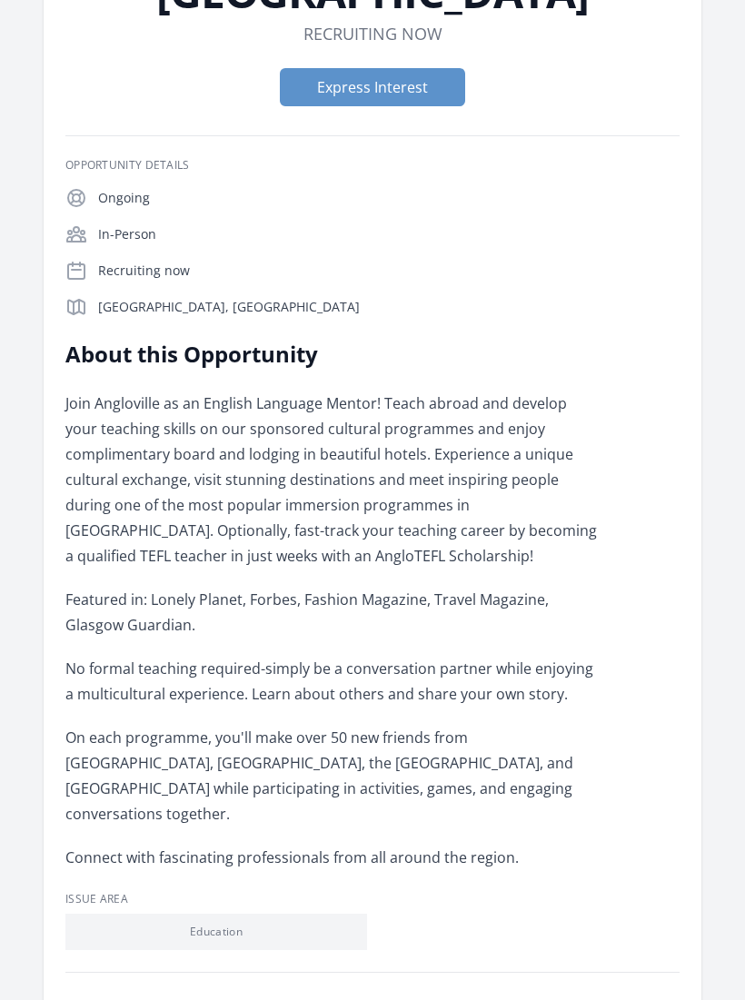
scroll to position [293, 0]
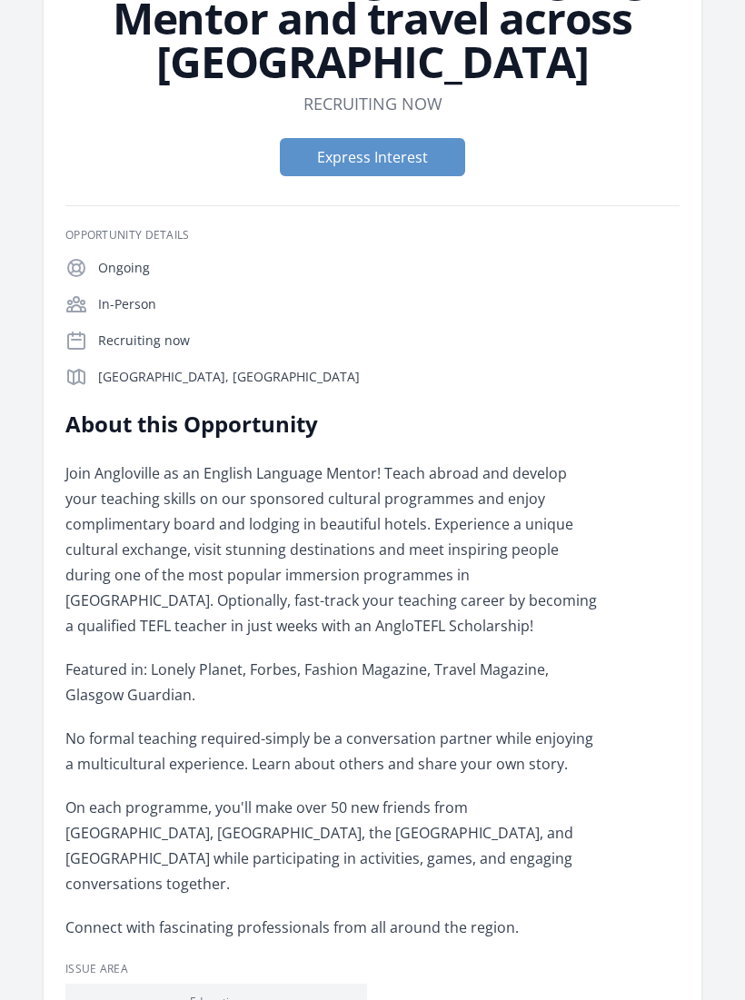
click at [439, 172] on button "Express Interest" at bounding box center [372, 158] width 185 height 38
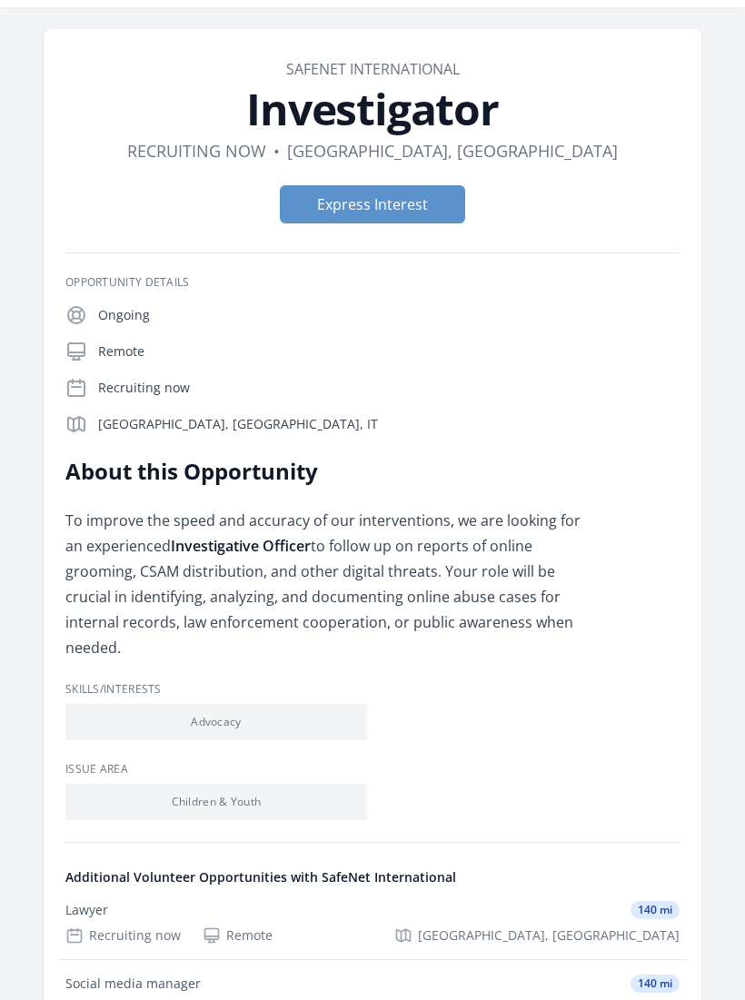
scroll to position [51, 0]
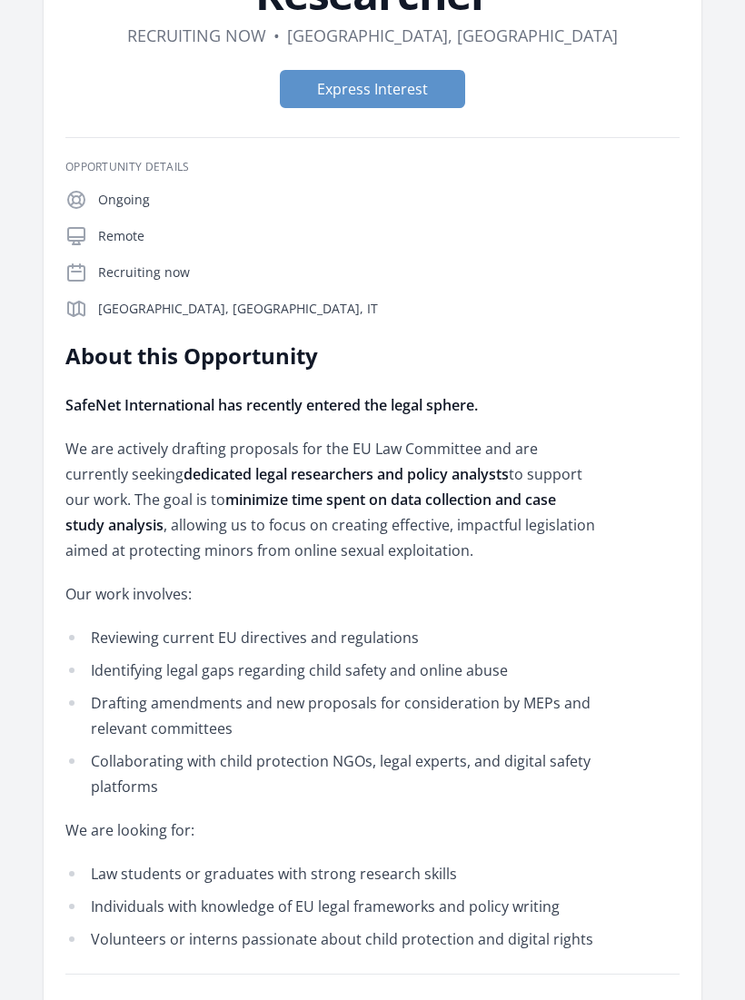
scroll to position [164, 0]
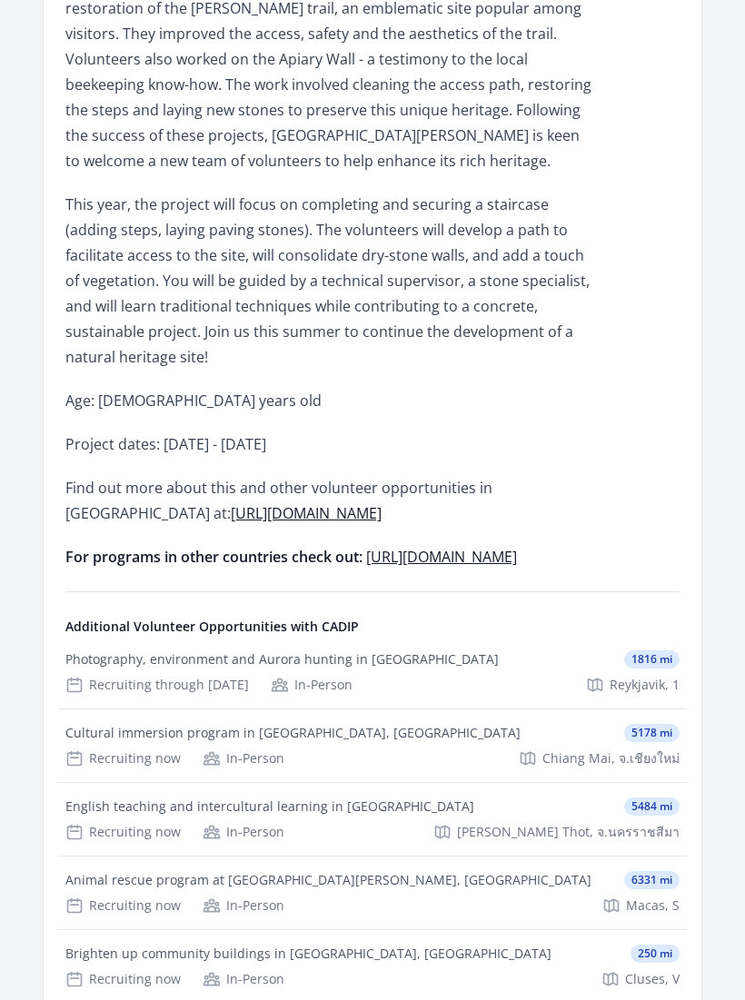
scroll to position [968, 0]
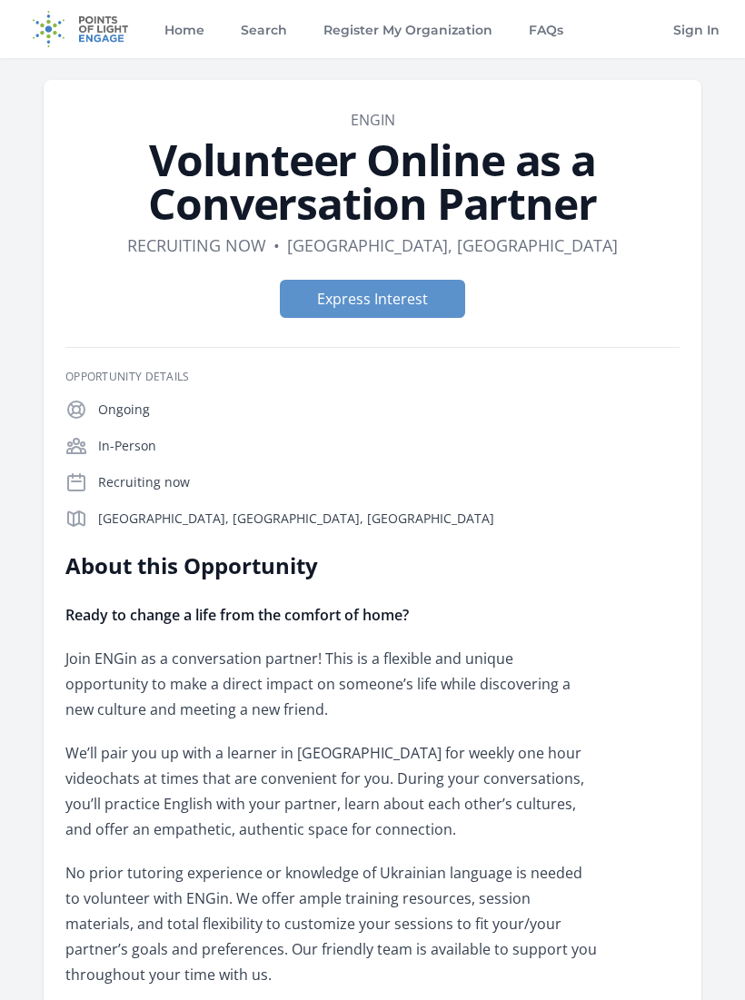
click at [432, 282] on button "Express Interest" at bounding box center [372, 299] width 185 height 38
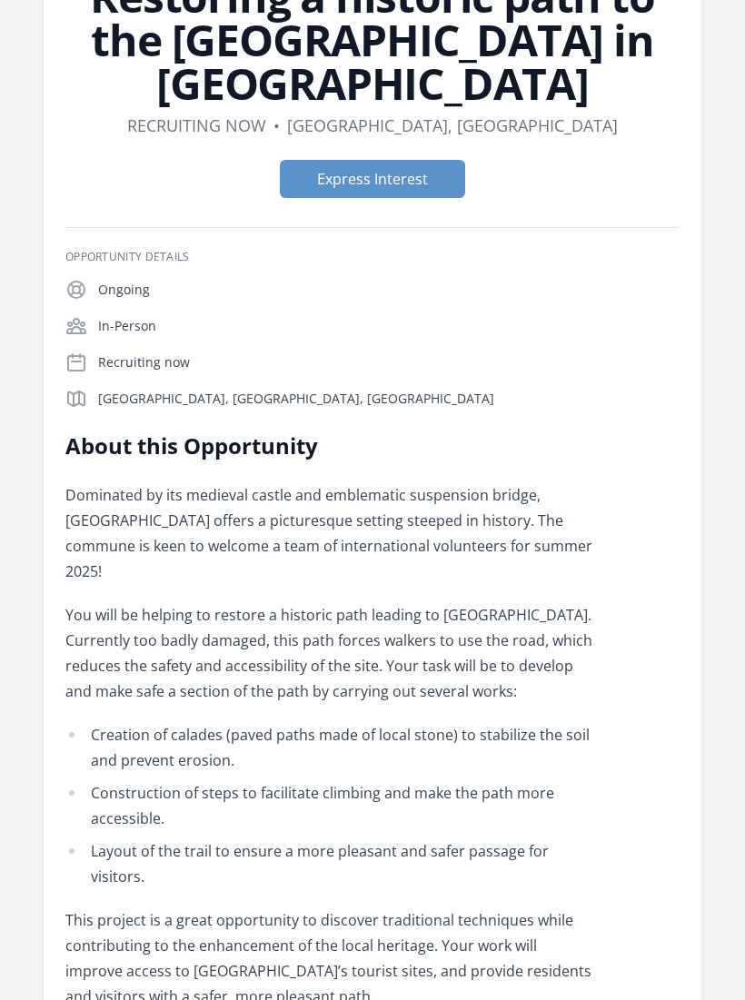
scroll to position [399, 0]
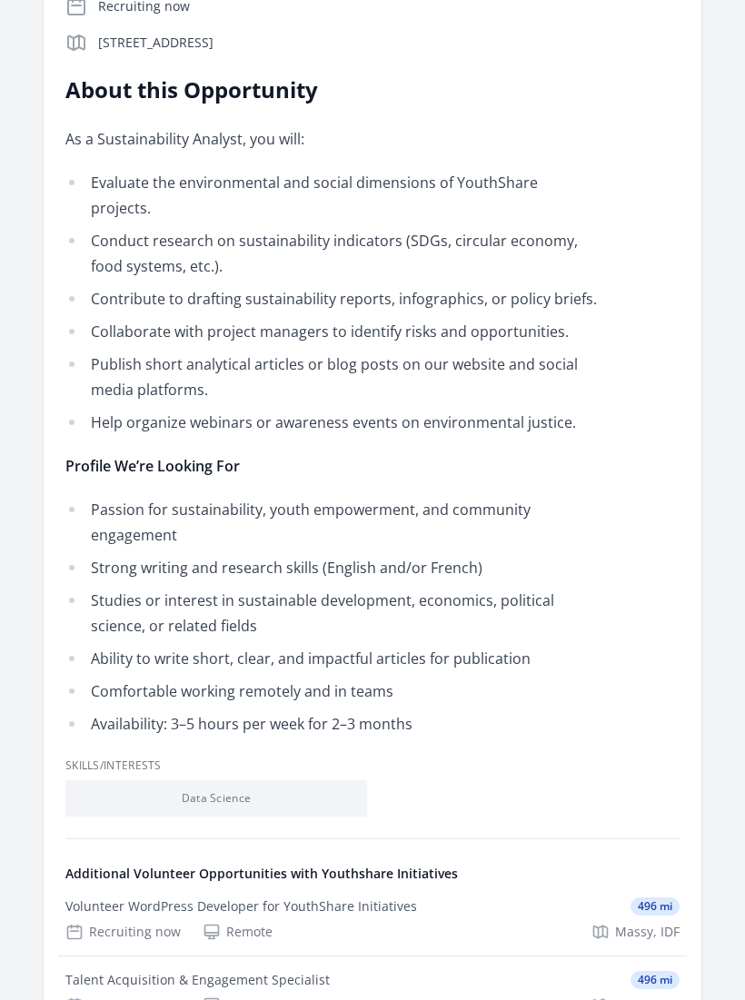
scroll to position [520, 0]
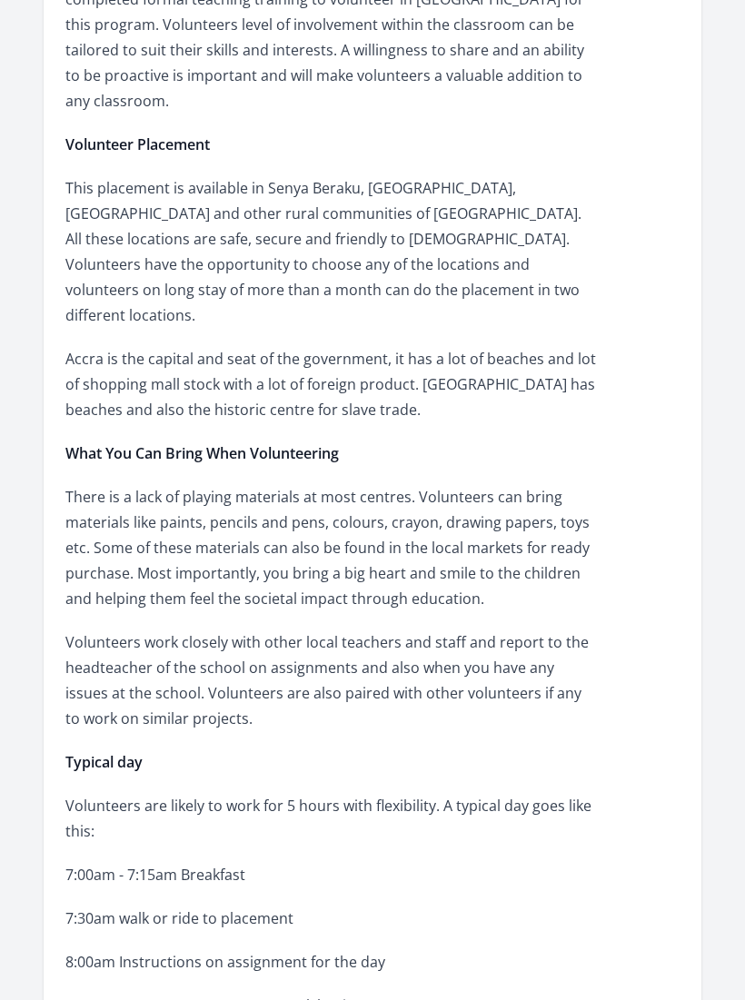
scroll to position [1195, 0]
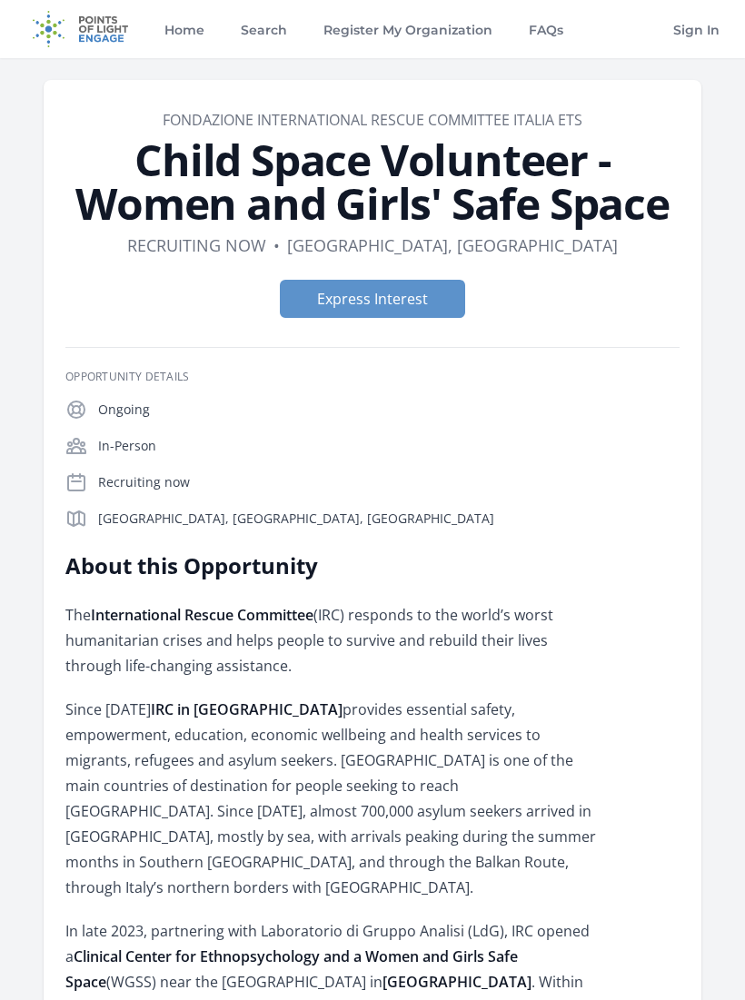
click at [444, 305] on button "Express Interest" at bounding box center [372, 299] width 185 height 38
